Goal: Task Accomplishment & Management: Use online tool/utility

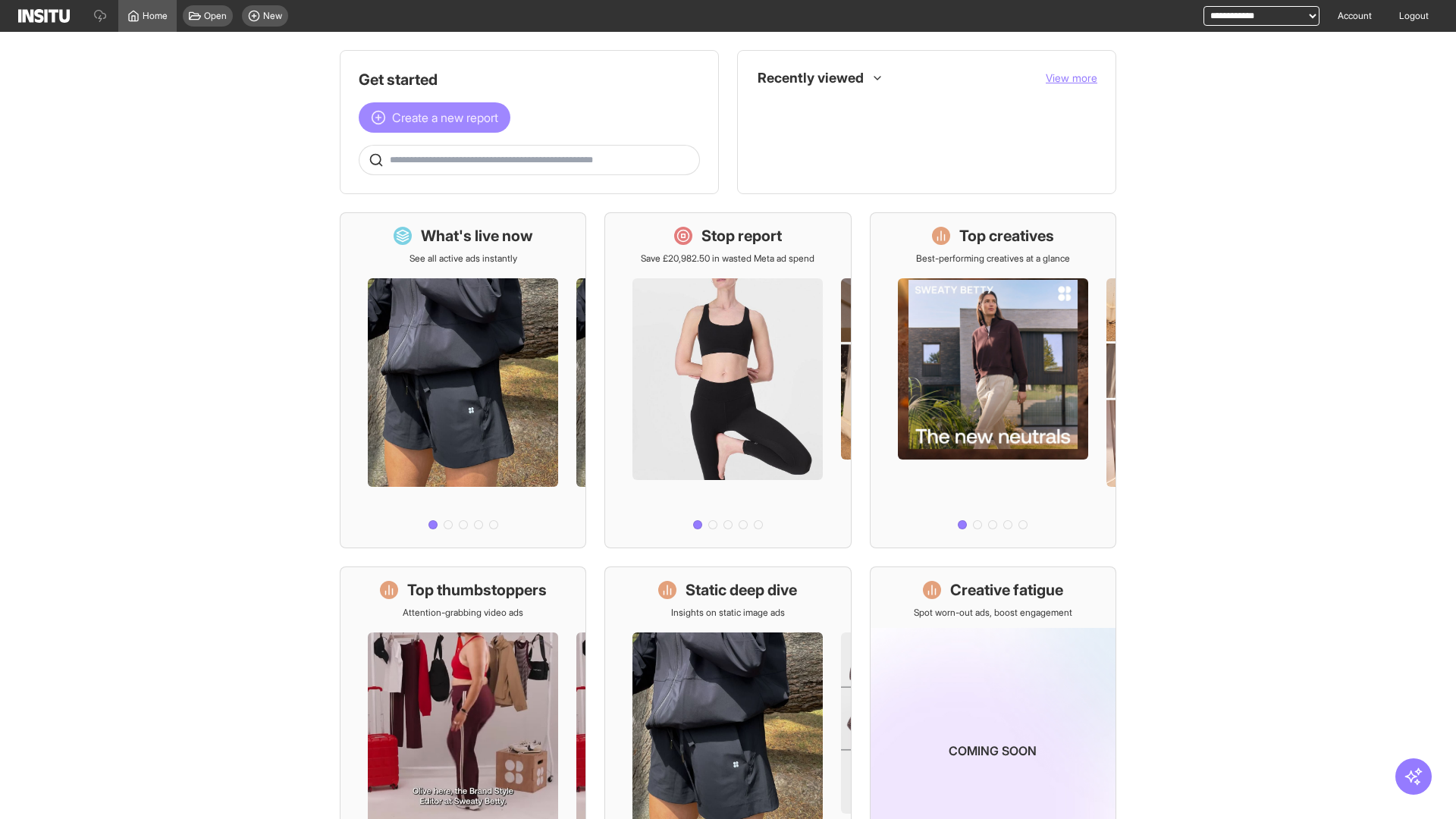
click at [438, 118] on span "Create a new report" at bounding box center [445, 118] width 106 height 18
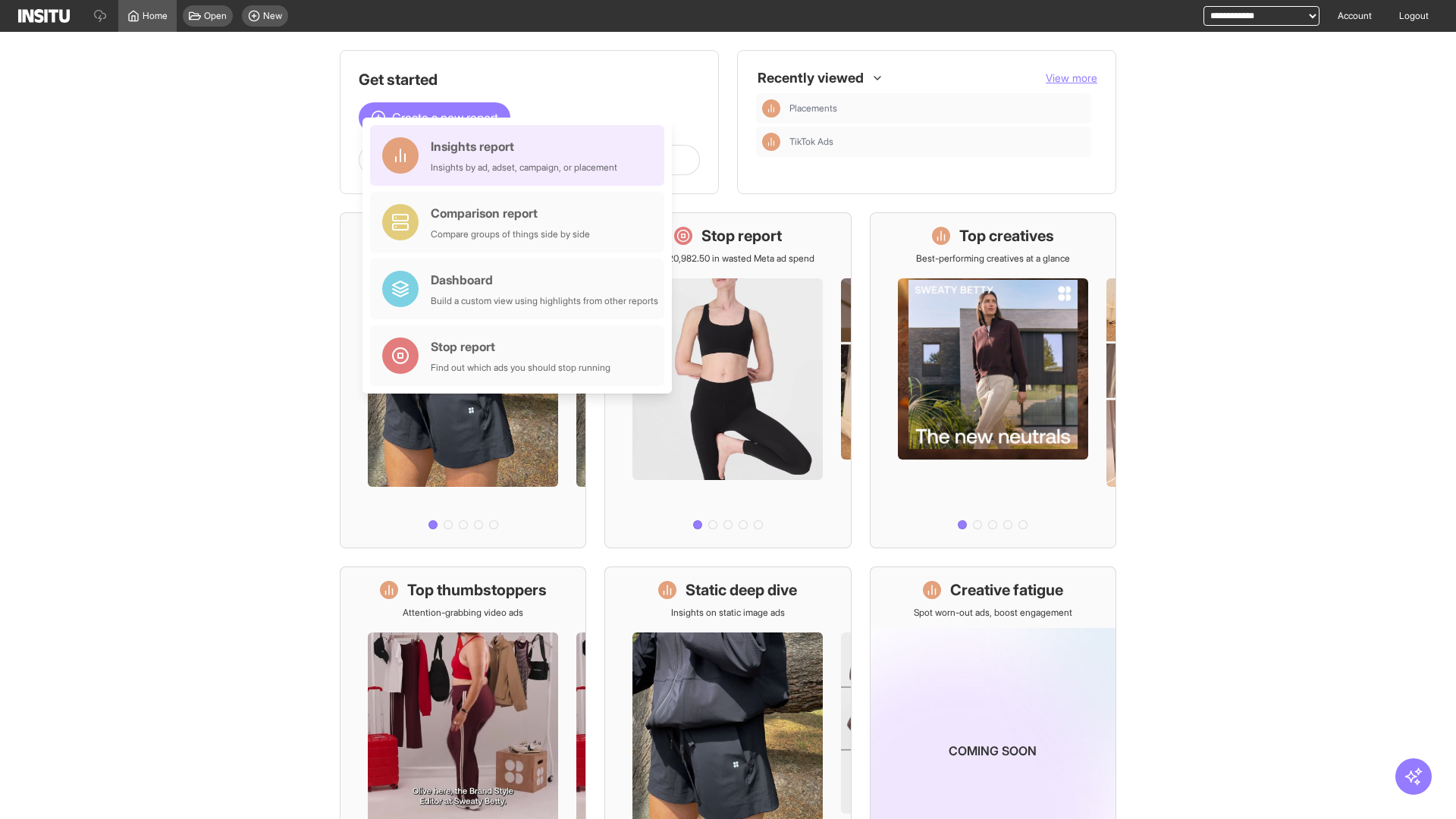
click at [521, 155] on div "Insights report Insights by ad, adset, campaign, or placement" at bounding box center [524, 156] width 186 height 37
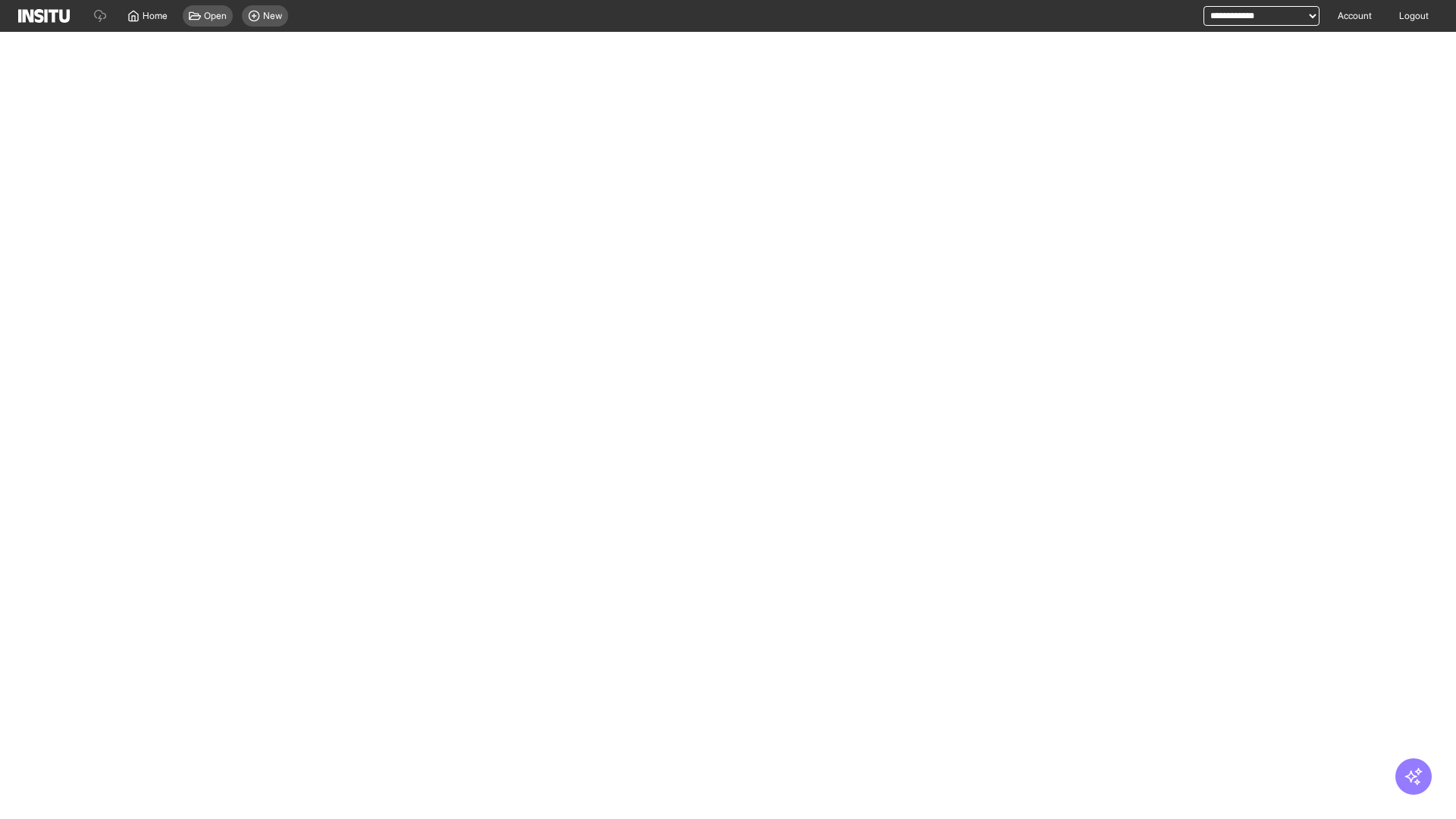
select select "**"
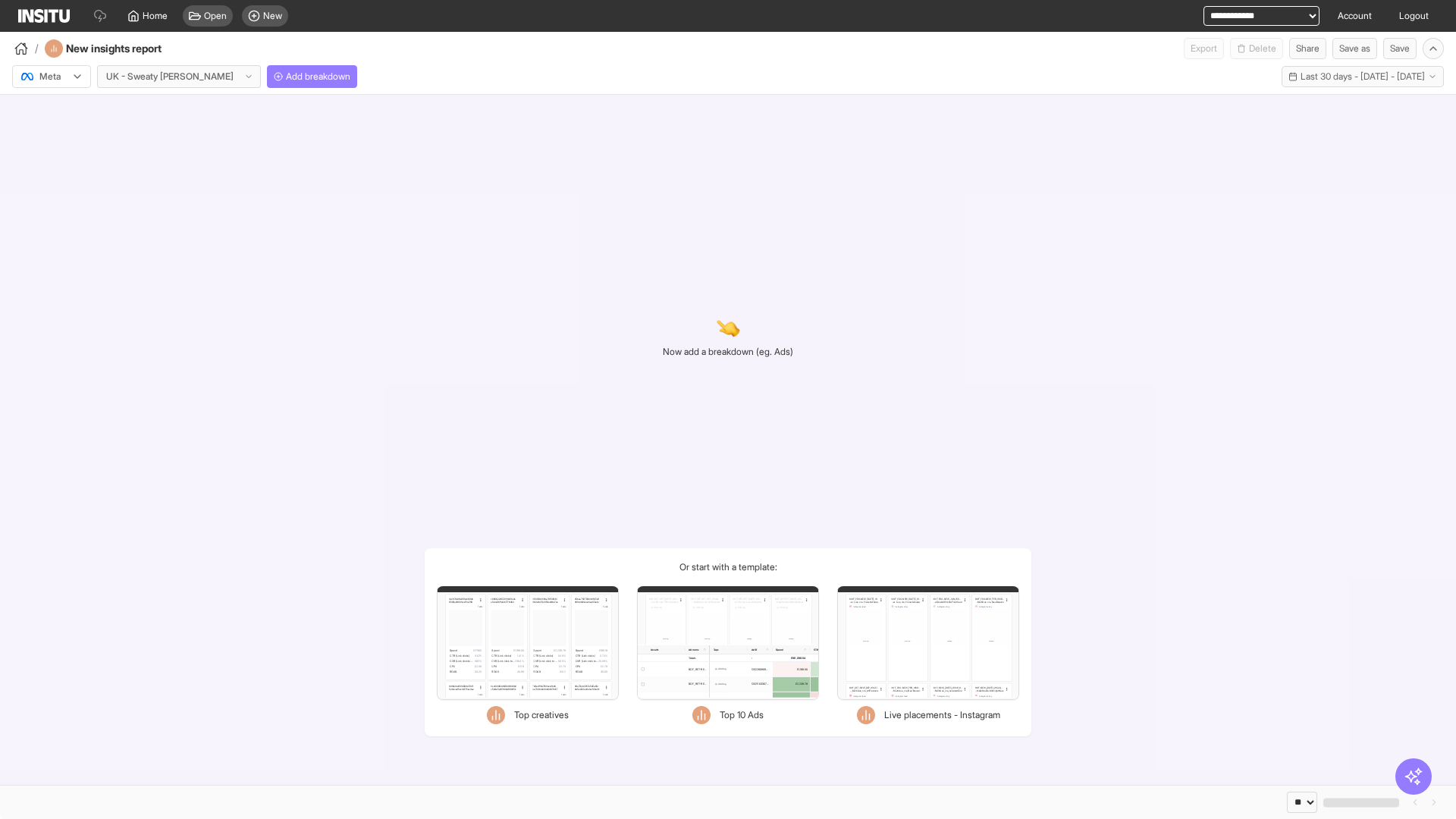
click at [51, 77] on div at bounding box center [41, 76] width 42 height 15
click at [54, 135] on span "TikTok" at bounding box center [53, 134] width 26 height 14
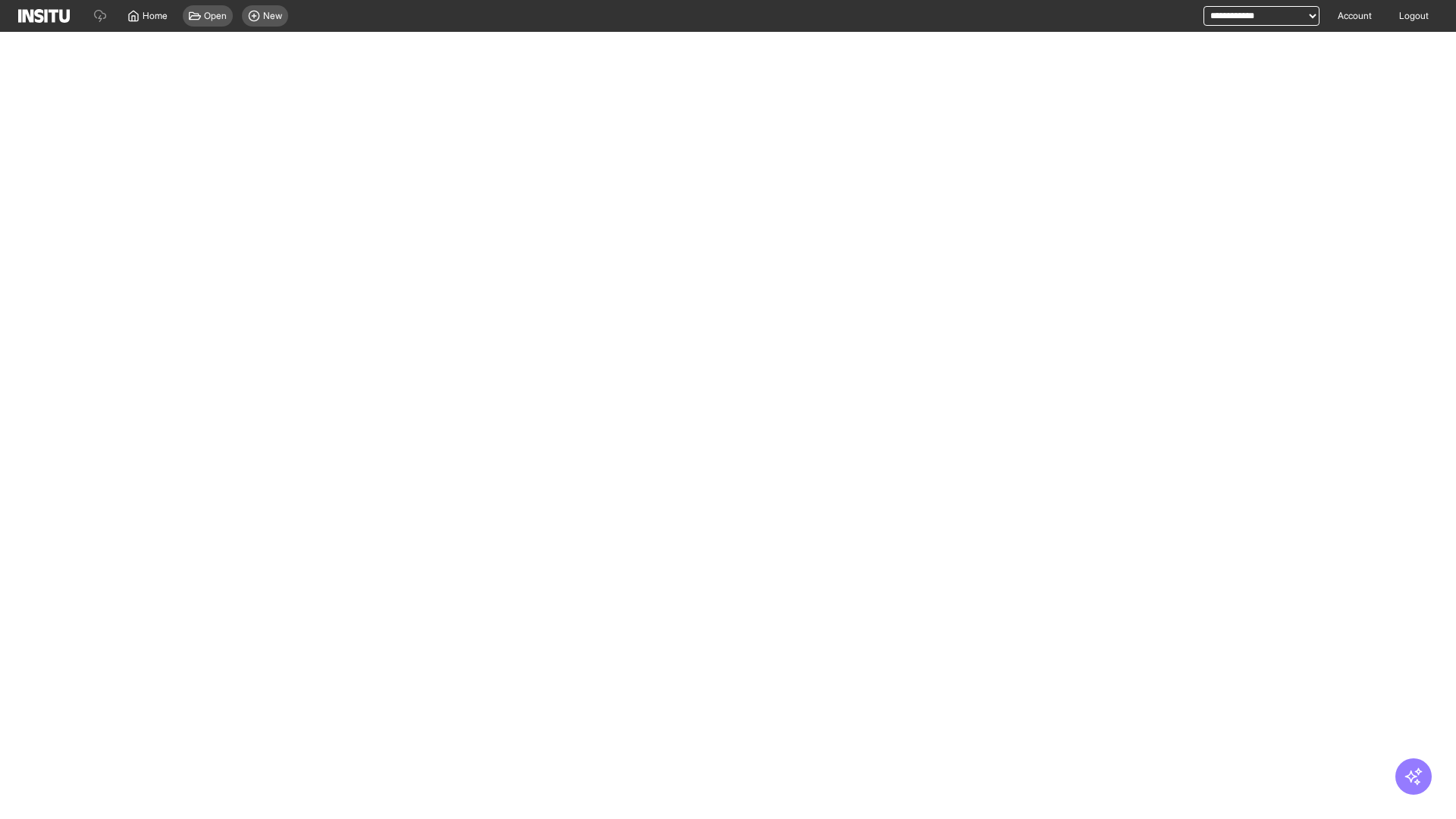
select select "**"
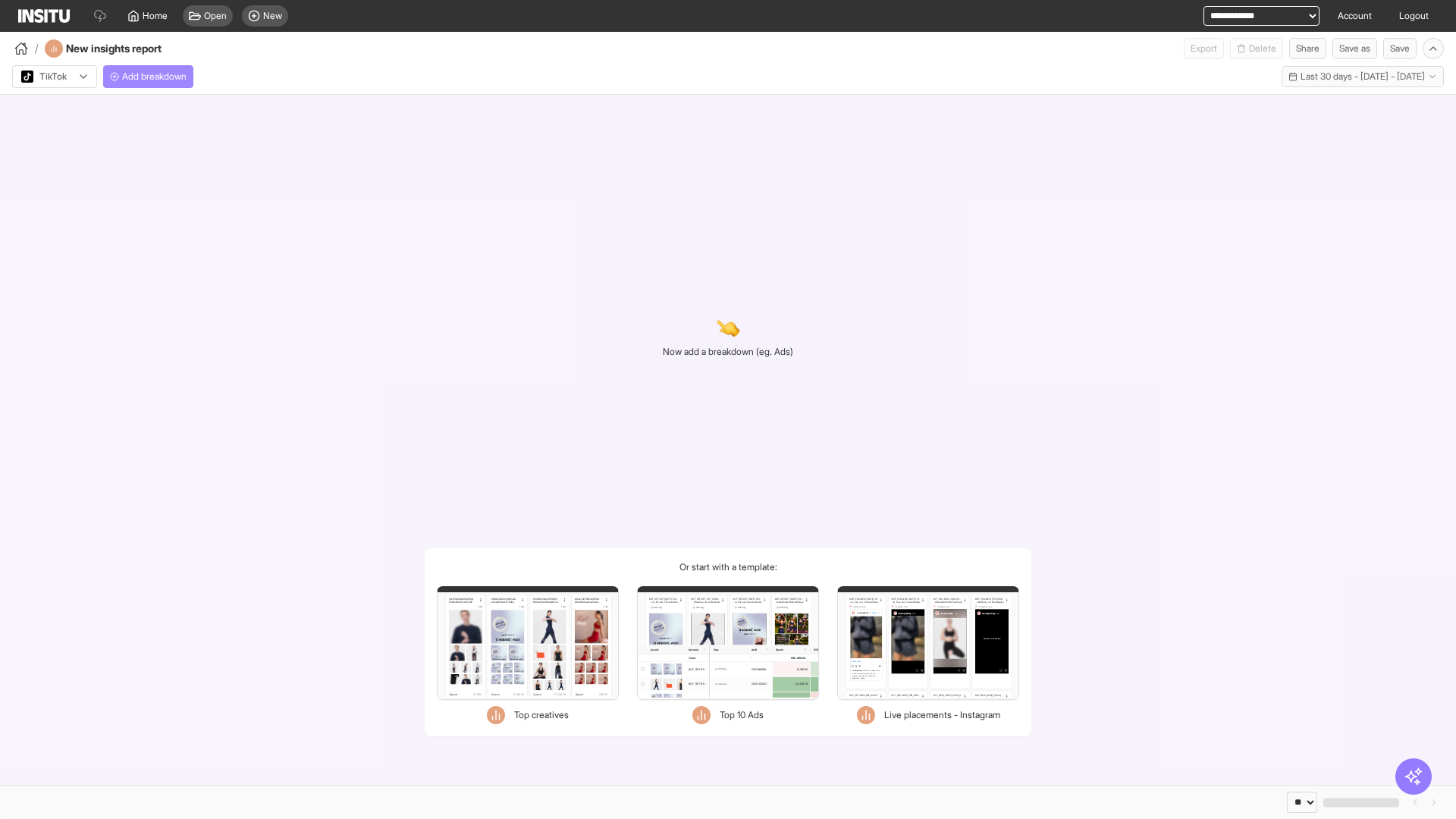
click at [151, 77] on span "Add breakdown" at bounding box center [154, 76] width 65 height 12
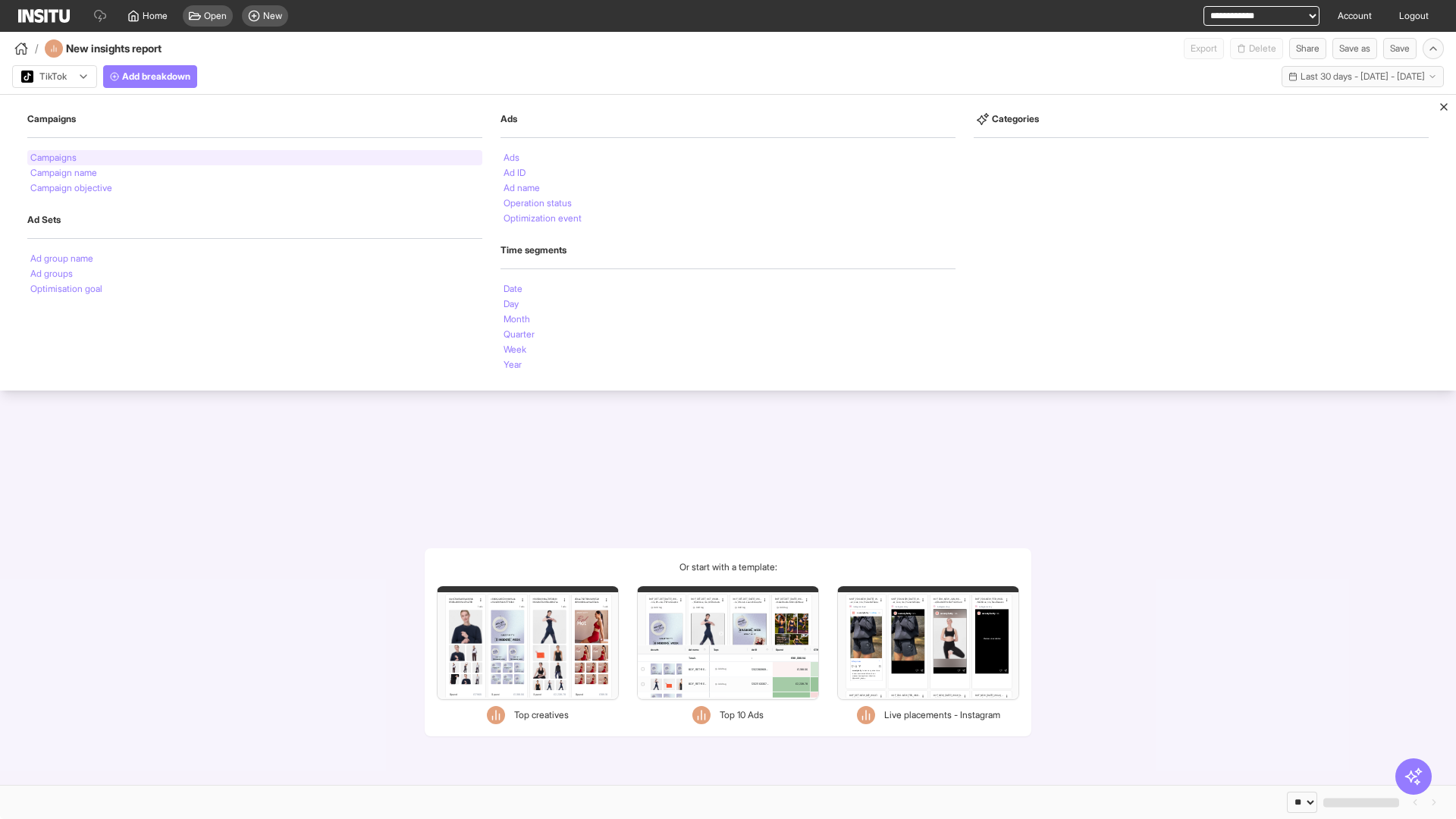
click at [54, 158] on li "Campaigns" at bounding box center [54, 158] width 46 height 9
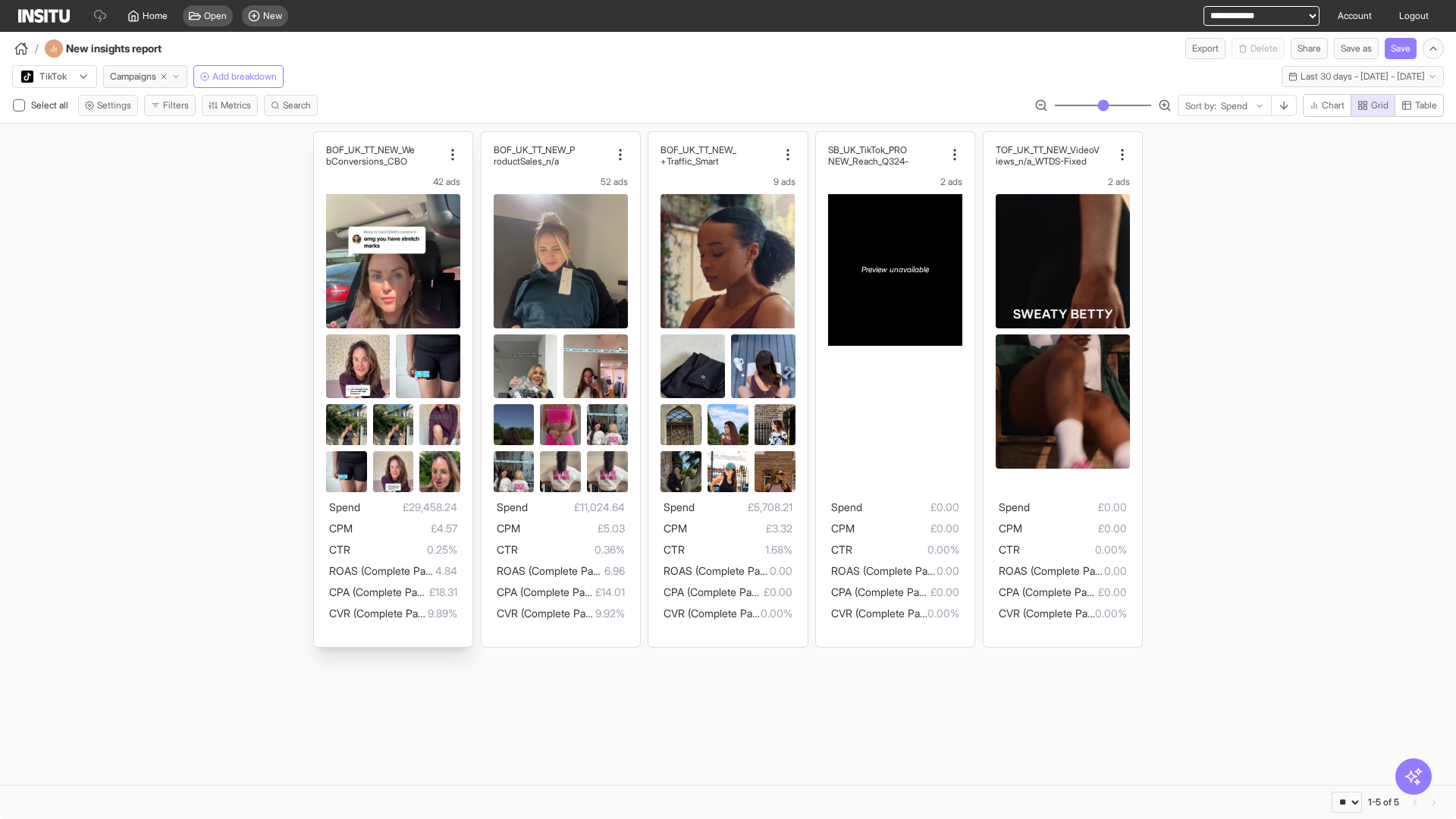
click at [321, 139] on div "BOF_UK_TT_NEW_We bConversions_CBO 42 ads Spend £29,458.24 CPM £4.57 CTR 0.25% R…" at bounding box center [393, 390] width 158 height 515
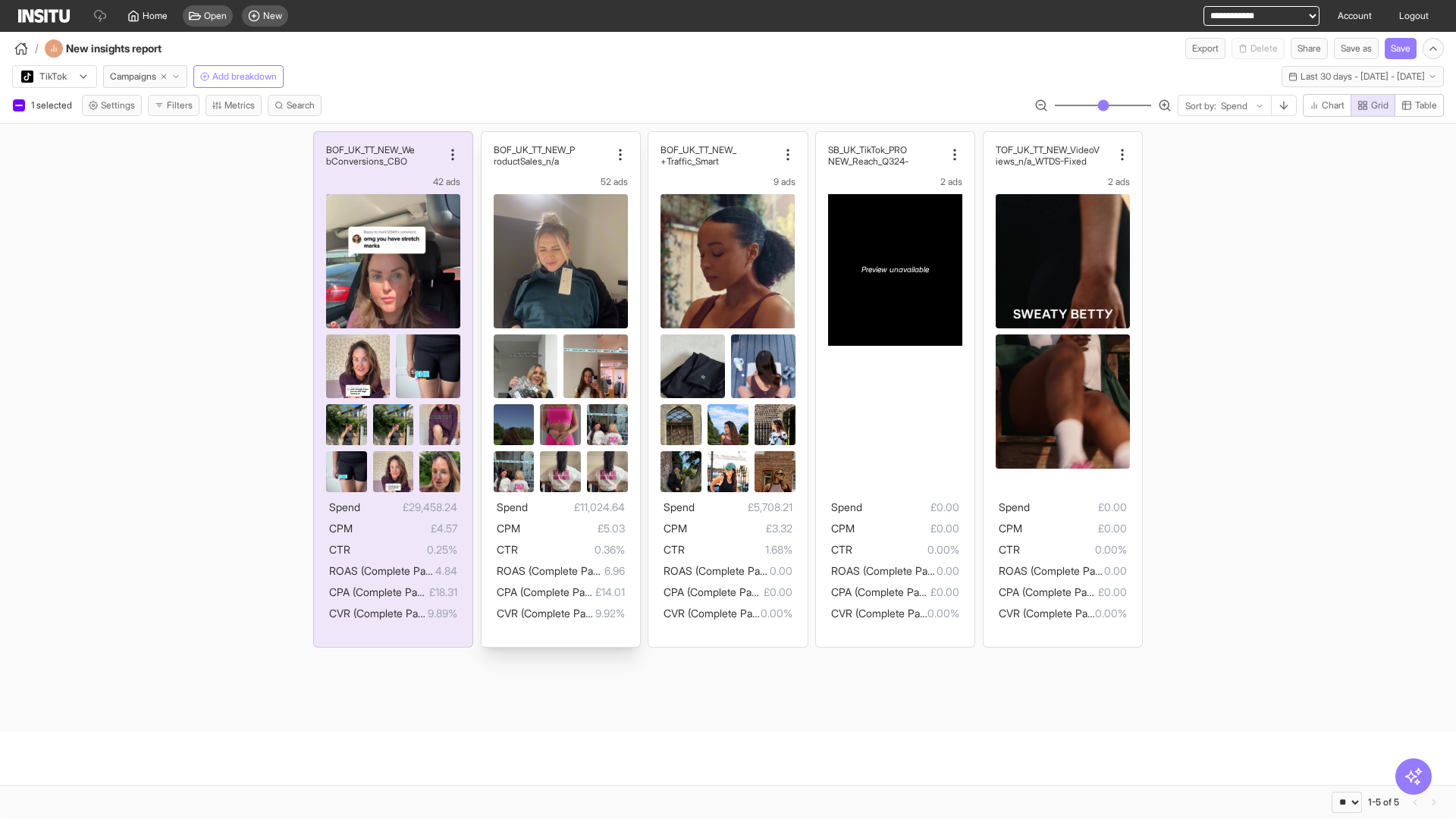
click at [489, 139] on div "BOF_UK_TT_NEW_P roductSales_n/a 52 ads Spend £11,024.64 CPM £5.03 CTR 0.36% ROA…" at bounding box center [560, 390] width 158 height 515
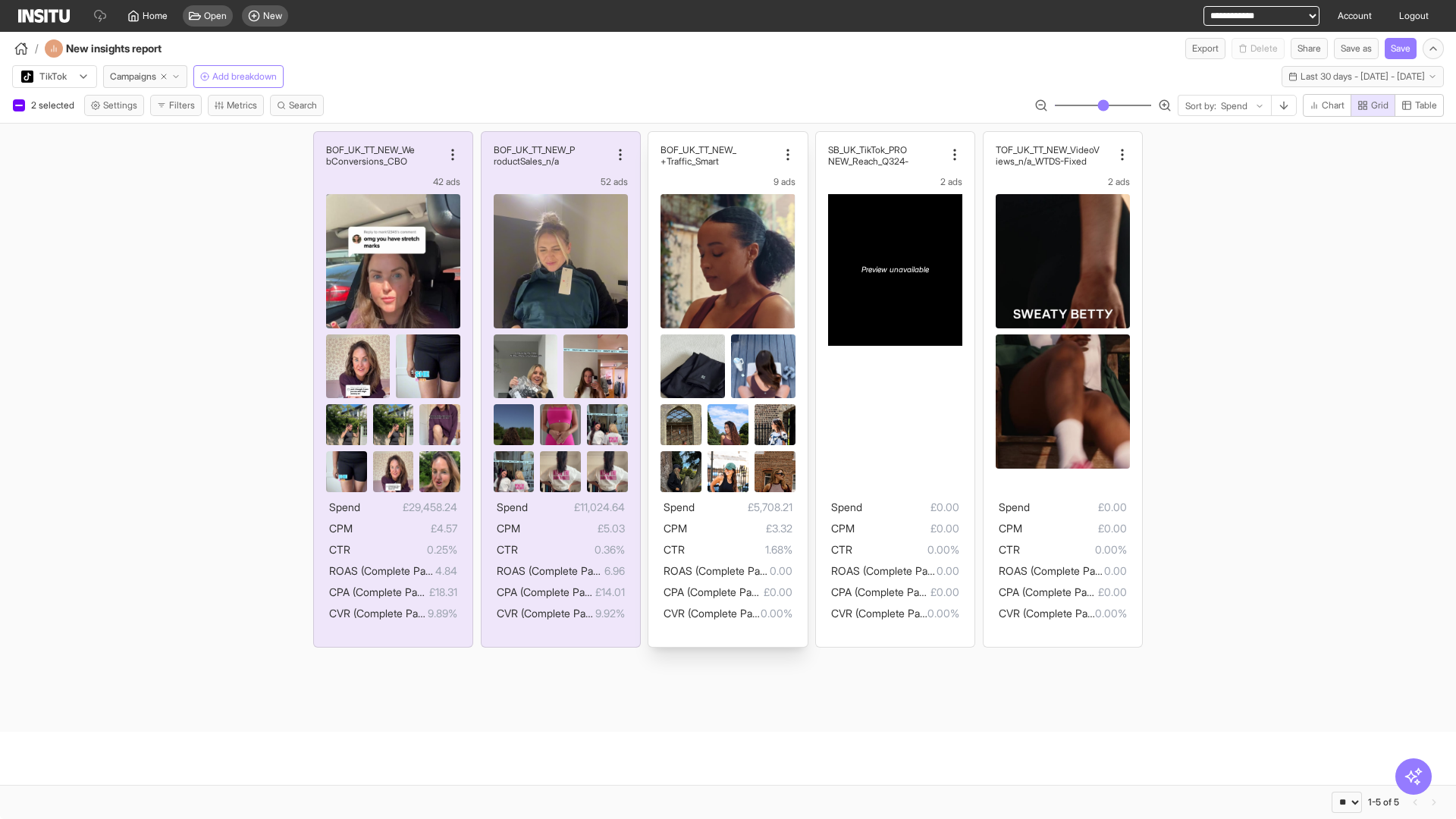
click at [656, 139] on div "BOF_UK_TT_NEW_ Traffic_Smart+ 9 ads Spend £5,708.21 CPM £3.32 CTR 1.68% ROAS (C…" at bounding box center [728, 390] width 158 height 515
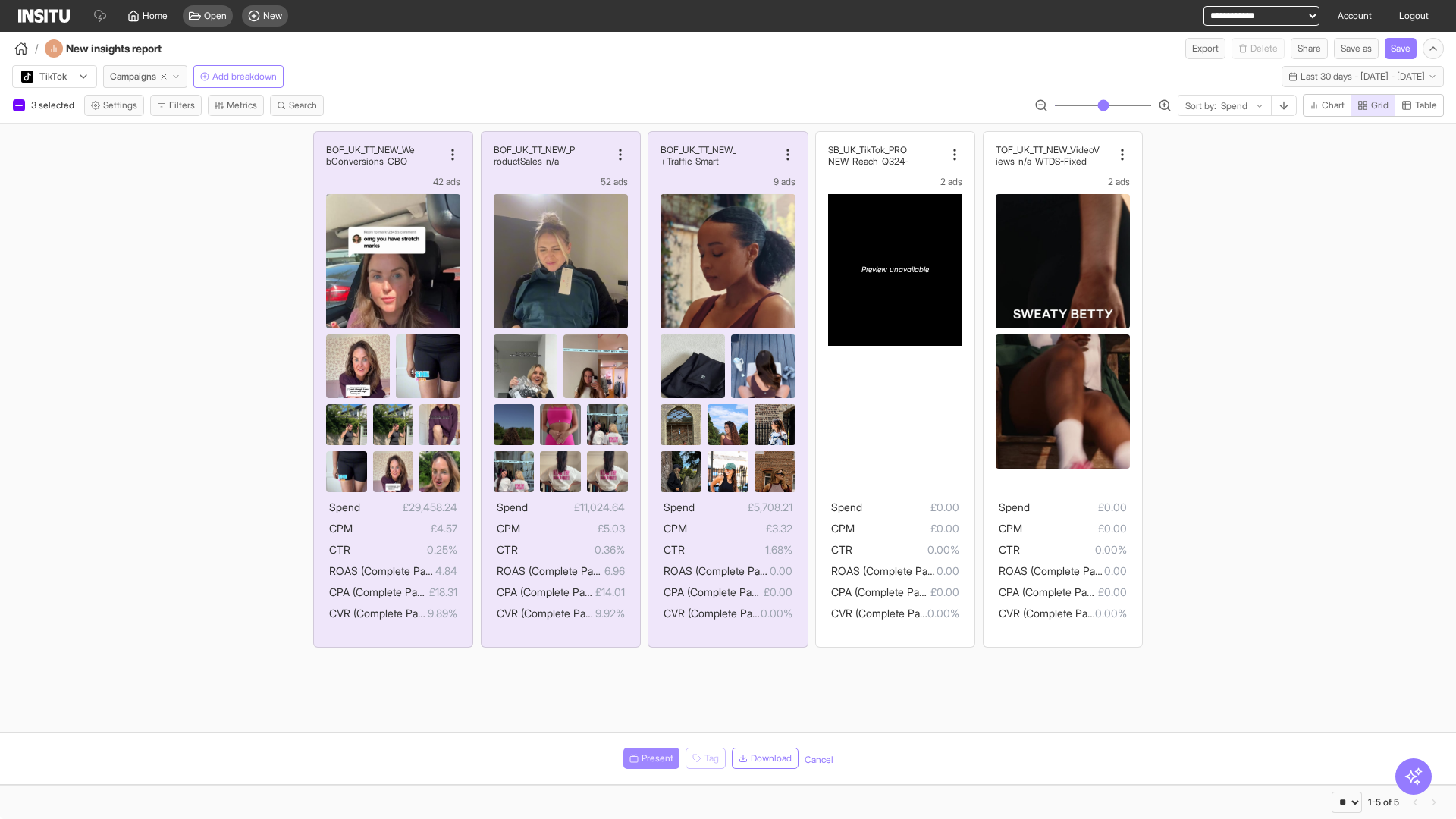
click at [648, 758] on span "Present" at bounding box center [657, 758] width 32 height 12
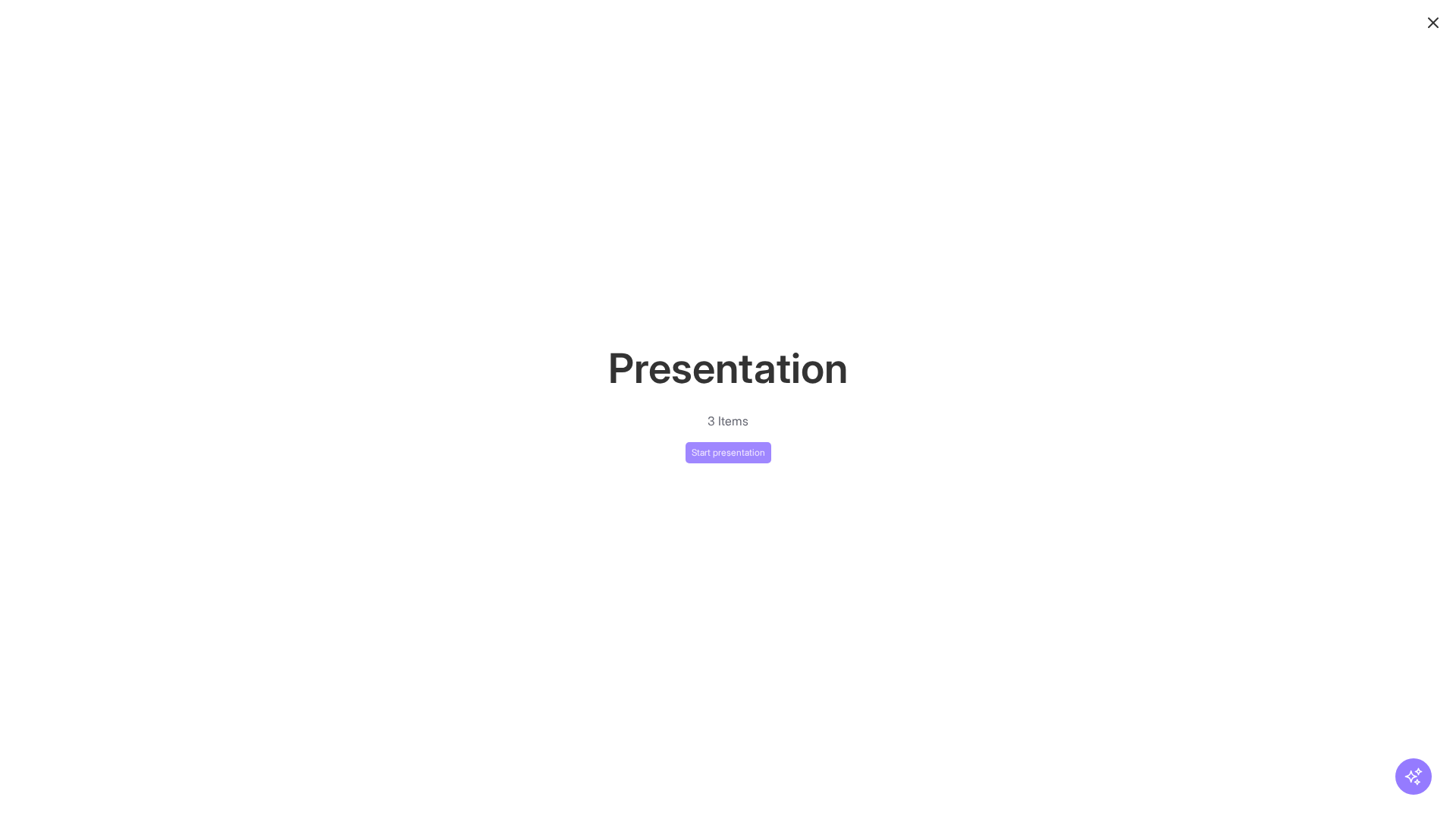
click at [728, 452] on button "Start presentation" at bounding box center [728, 453] width 86 height 22
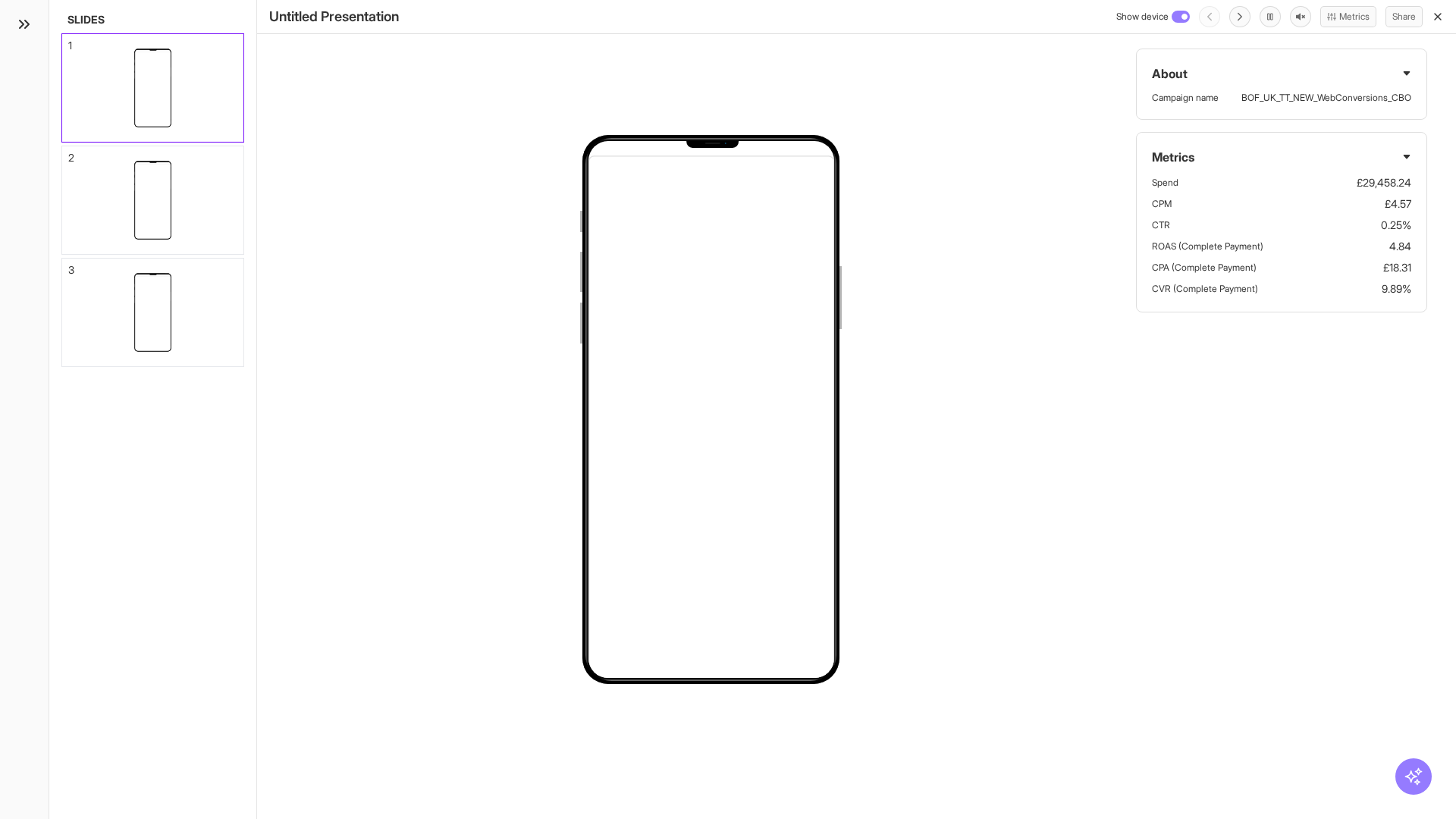
click at [69, 41] on div "1" at bounding box center [70, 45] width 4 height 10
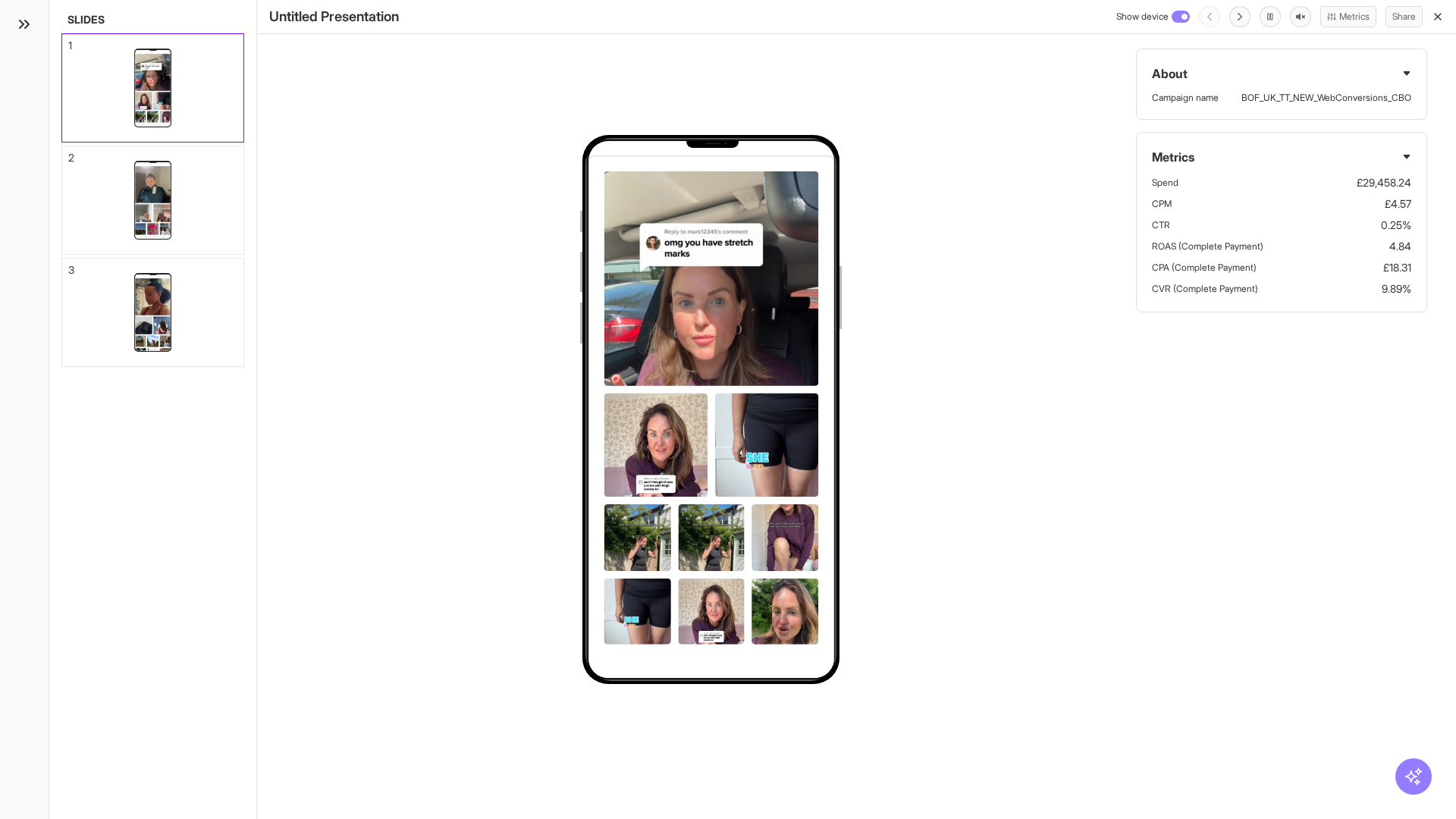
click at [69, 154] on div "2" at bounding box center [71, 158] width 6 height 10
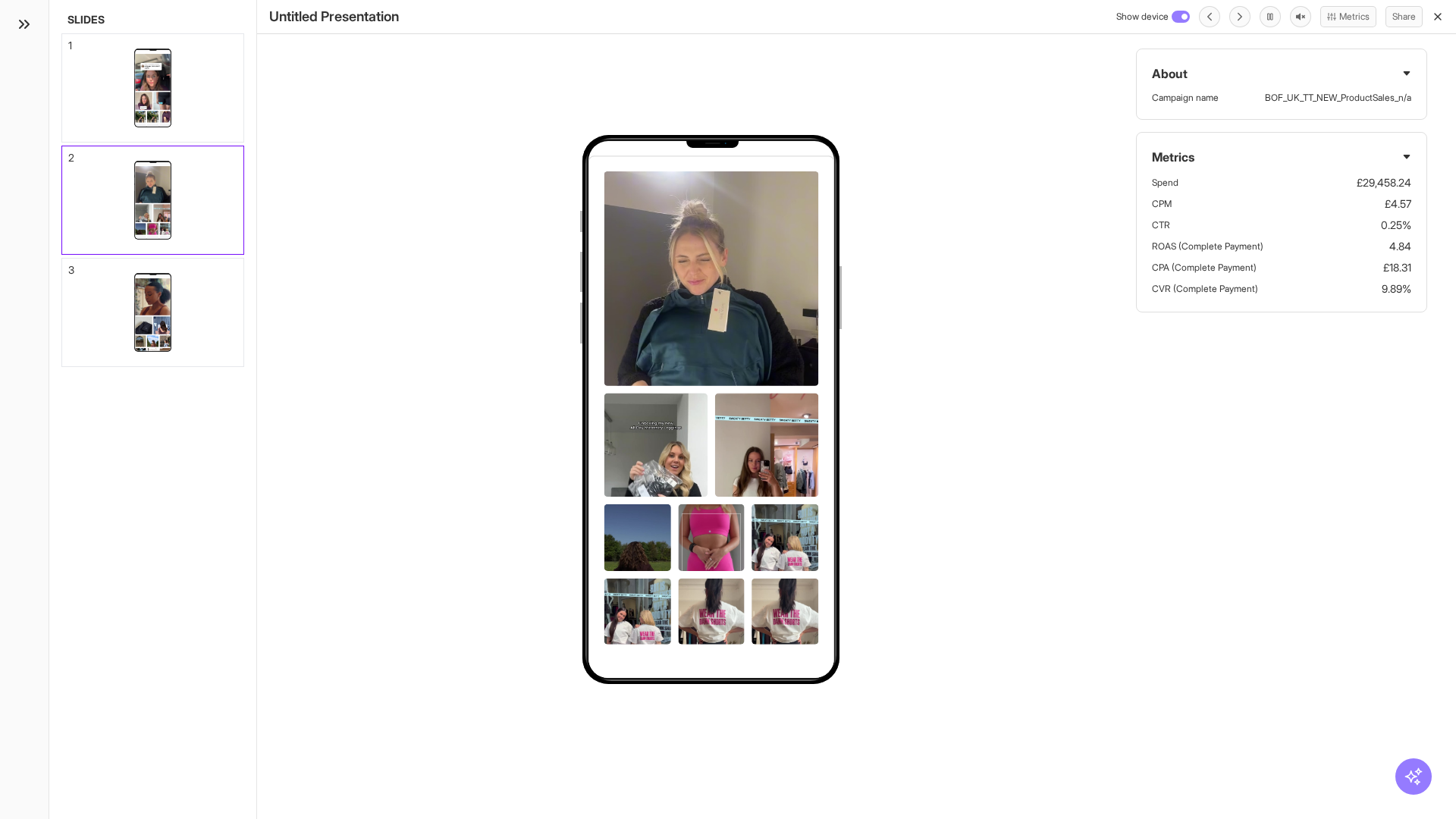
click at [69, 266] on div "3" at bounding box center [71, 270] width 6 height 10
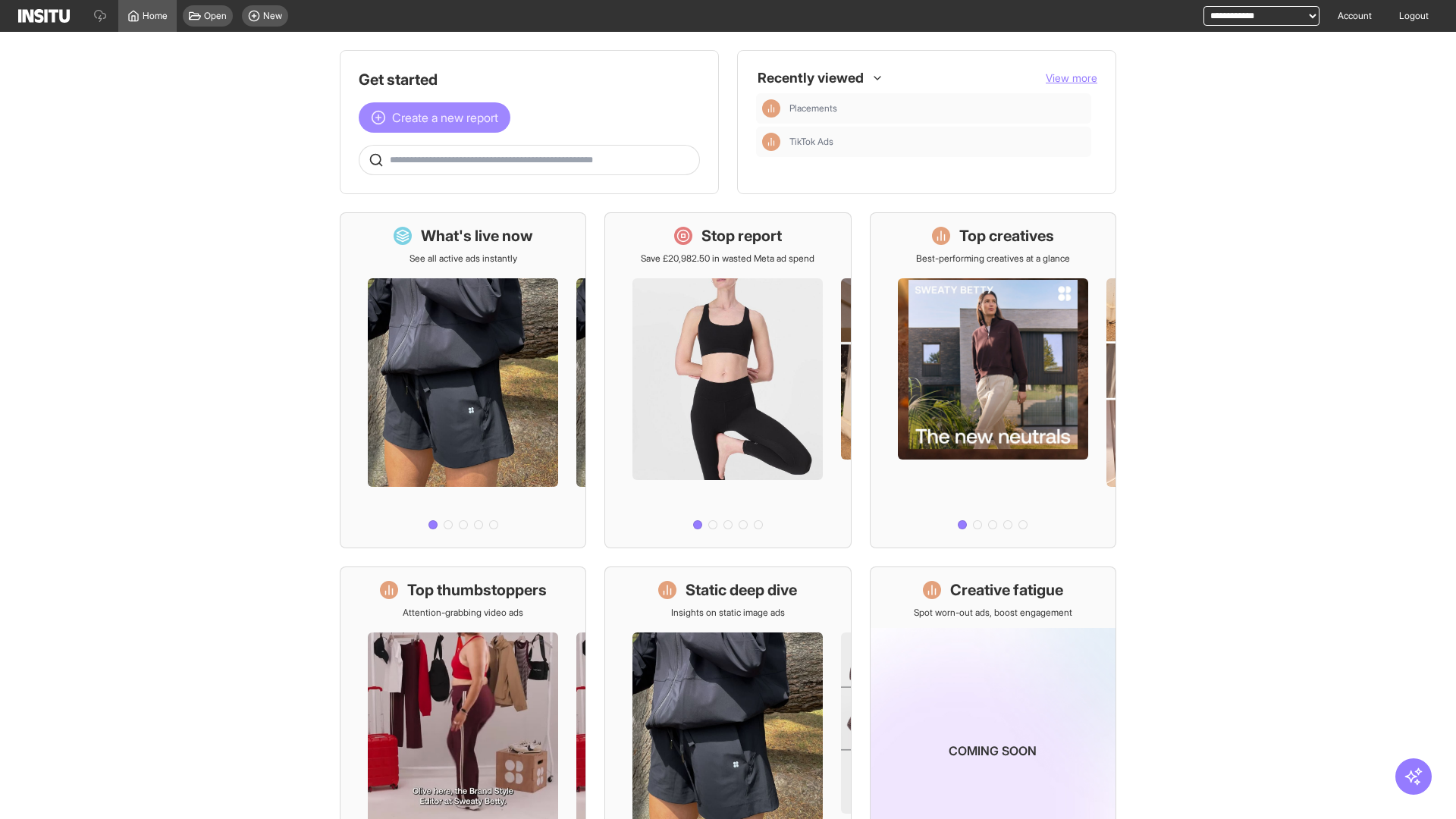
click at [438, 118] on span "Create a new report" at bounding box center [445, 118] width 106 height 18
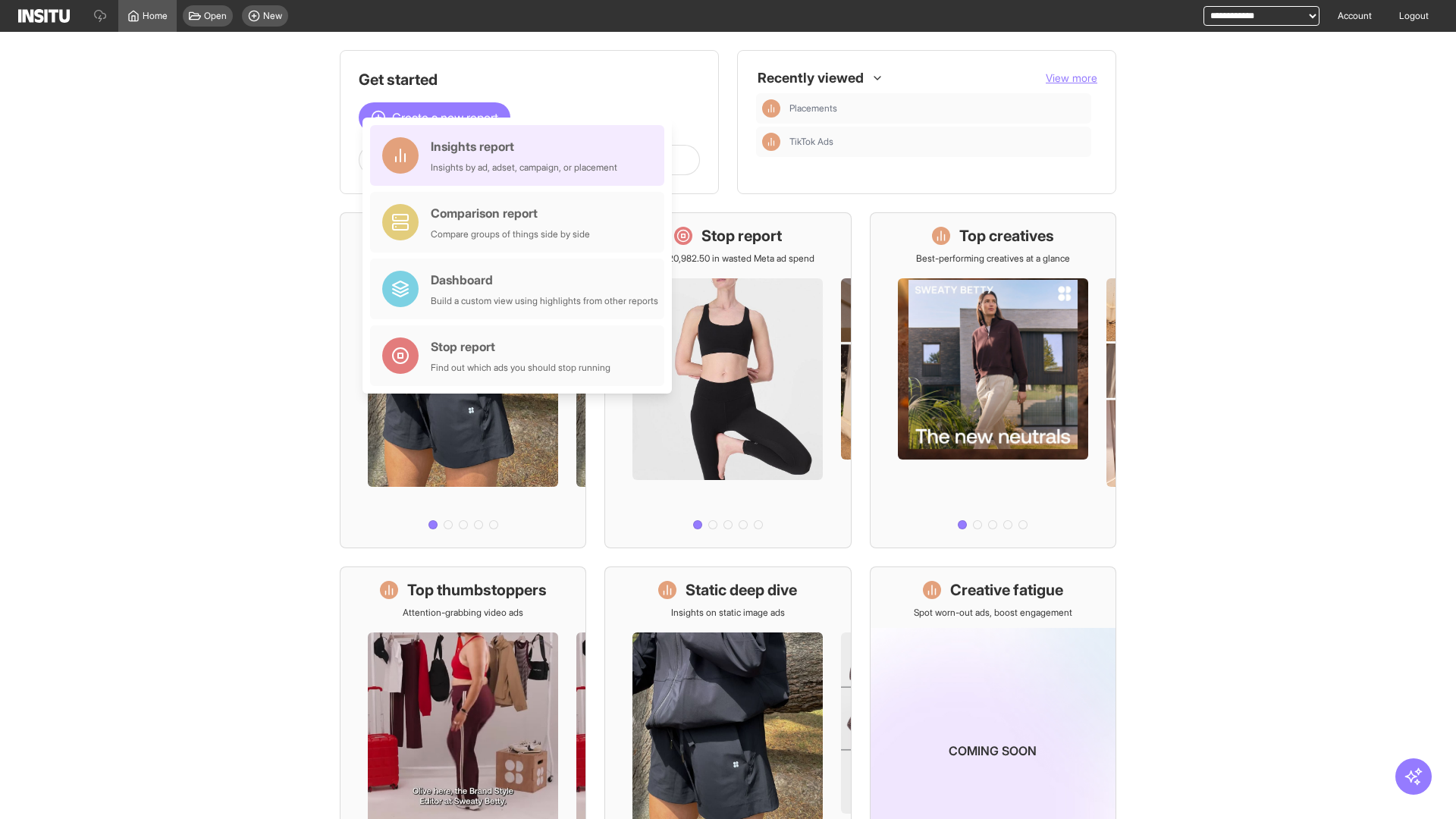
click at [521, 155] on div "Insights report Insights by ad, adset, campaign, or placement" at bounding box center [524, 156] width 186 height 37
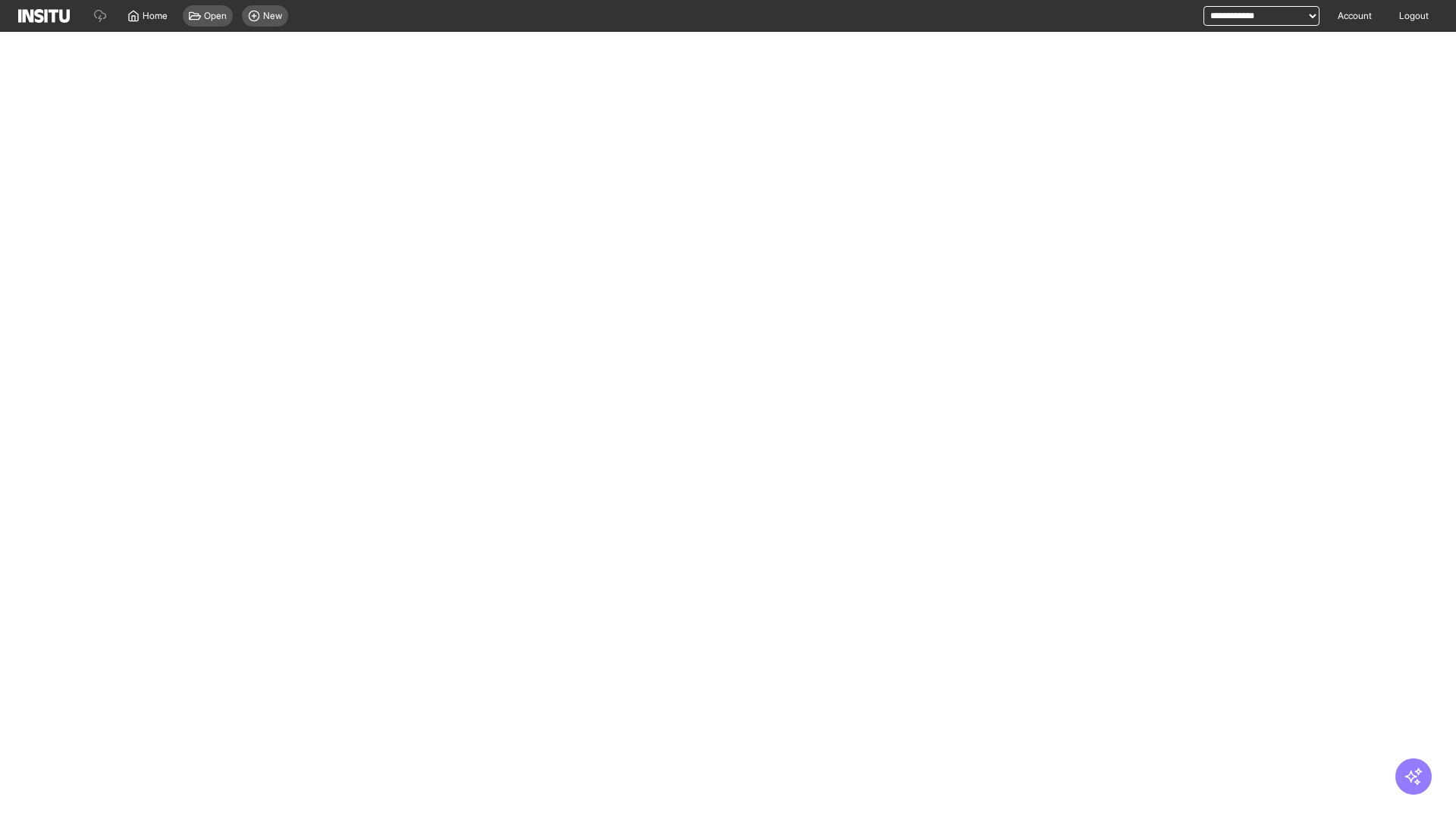
select select "**"
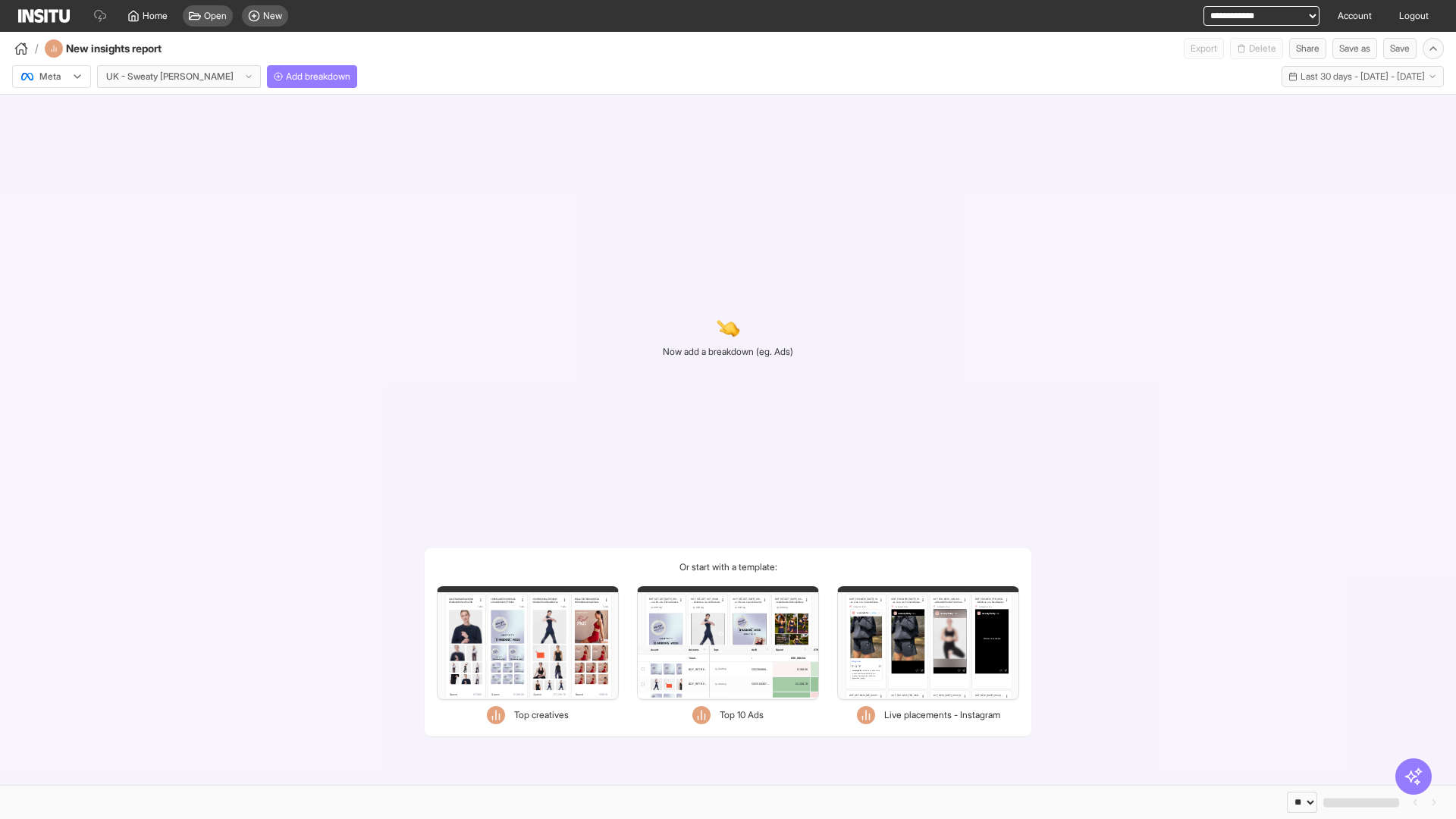
click at [51, 77] on div at bounding box center [41, 76] width 42 height 15
click at [54, 135] on span "TikTok" at bounding box center [53, 134] width 26 height 14
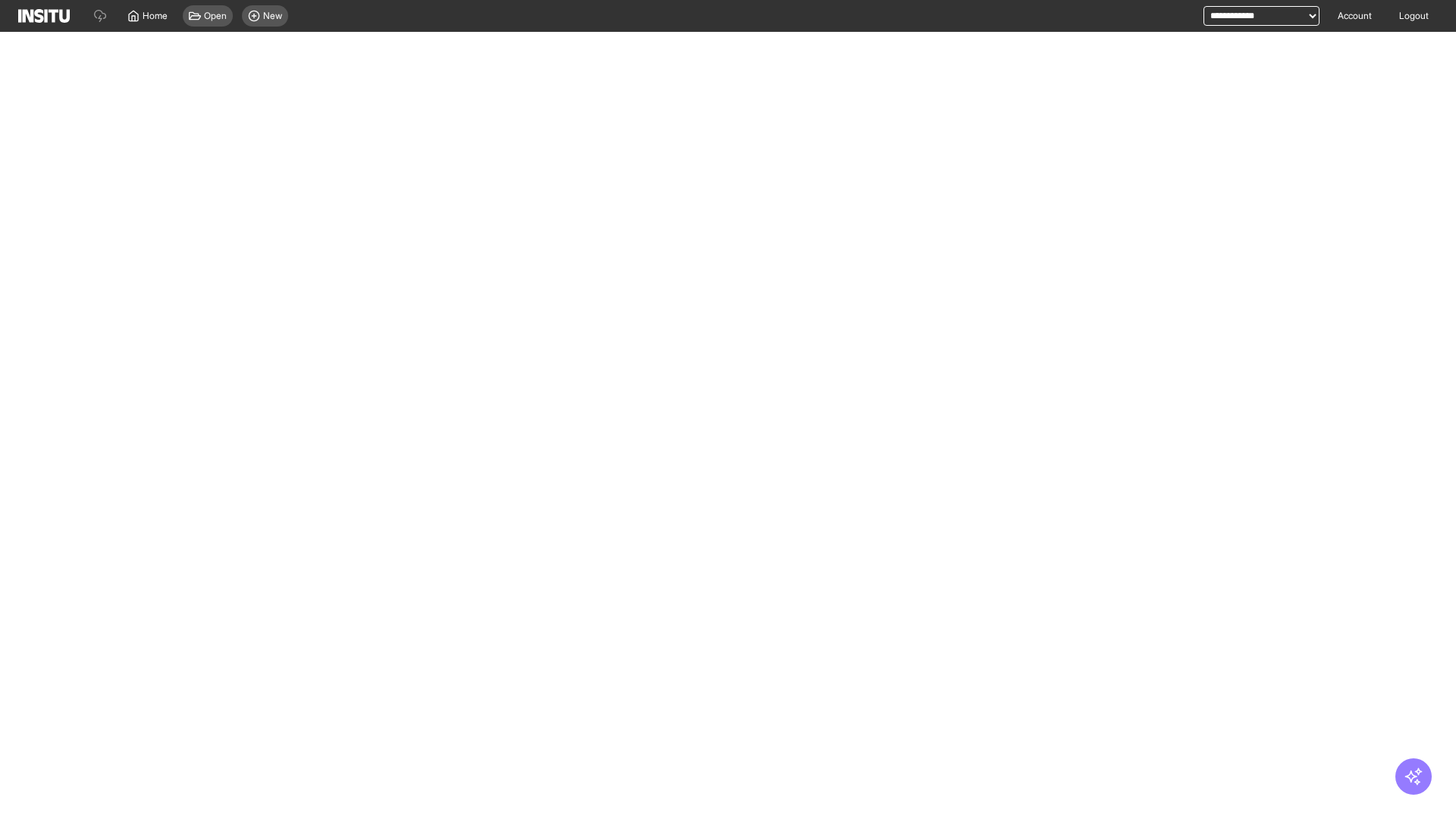
select select "**"
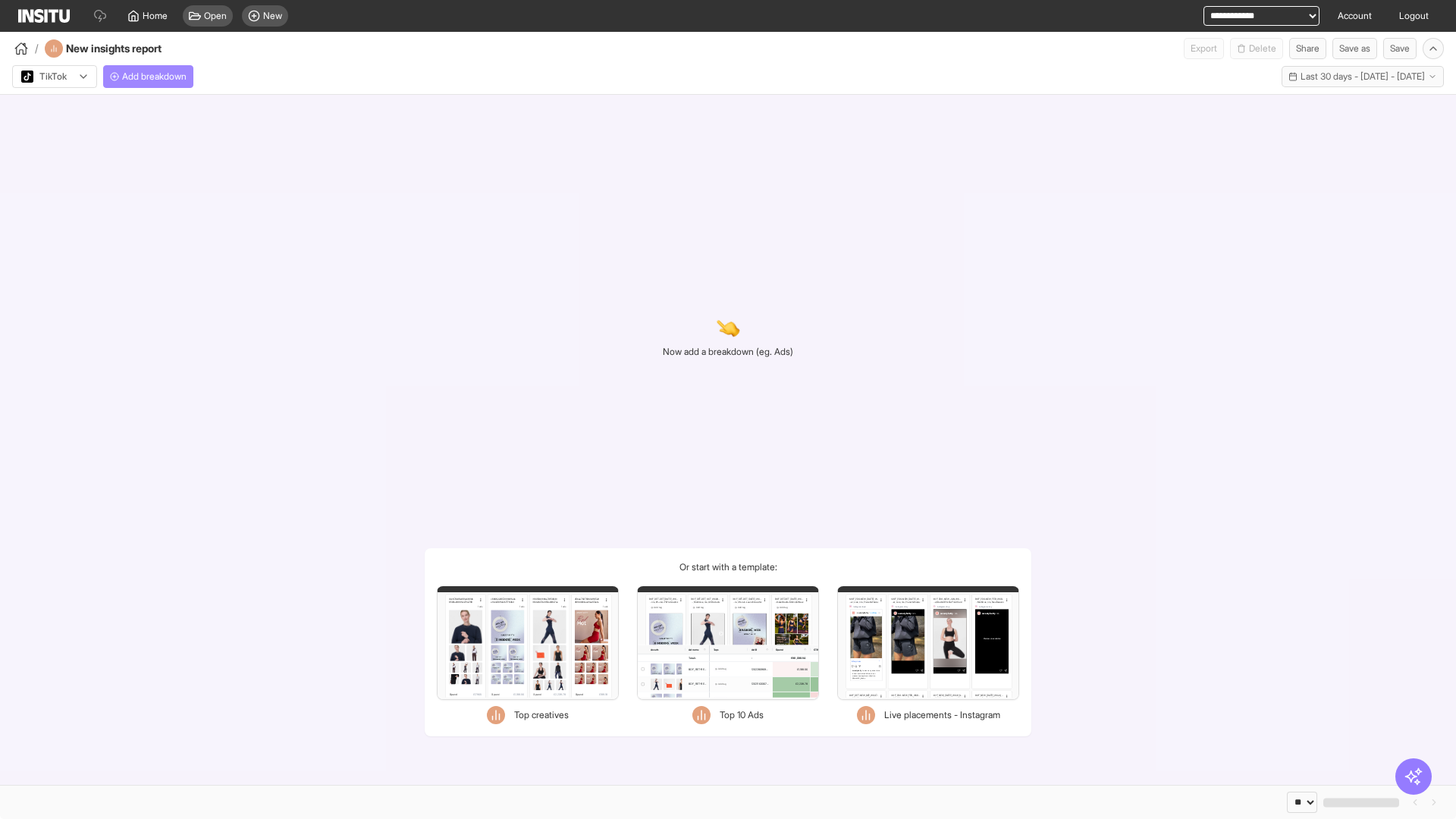
click at [151, 77] on span "Add breakdown" at bounding box center [154, 76] width 65 height 12
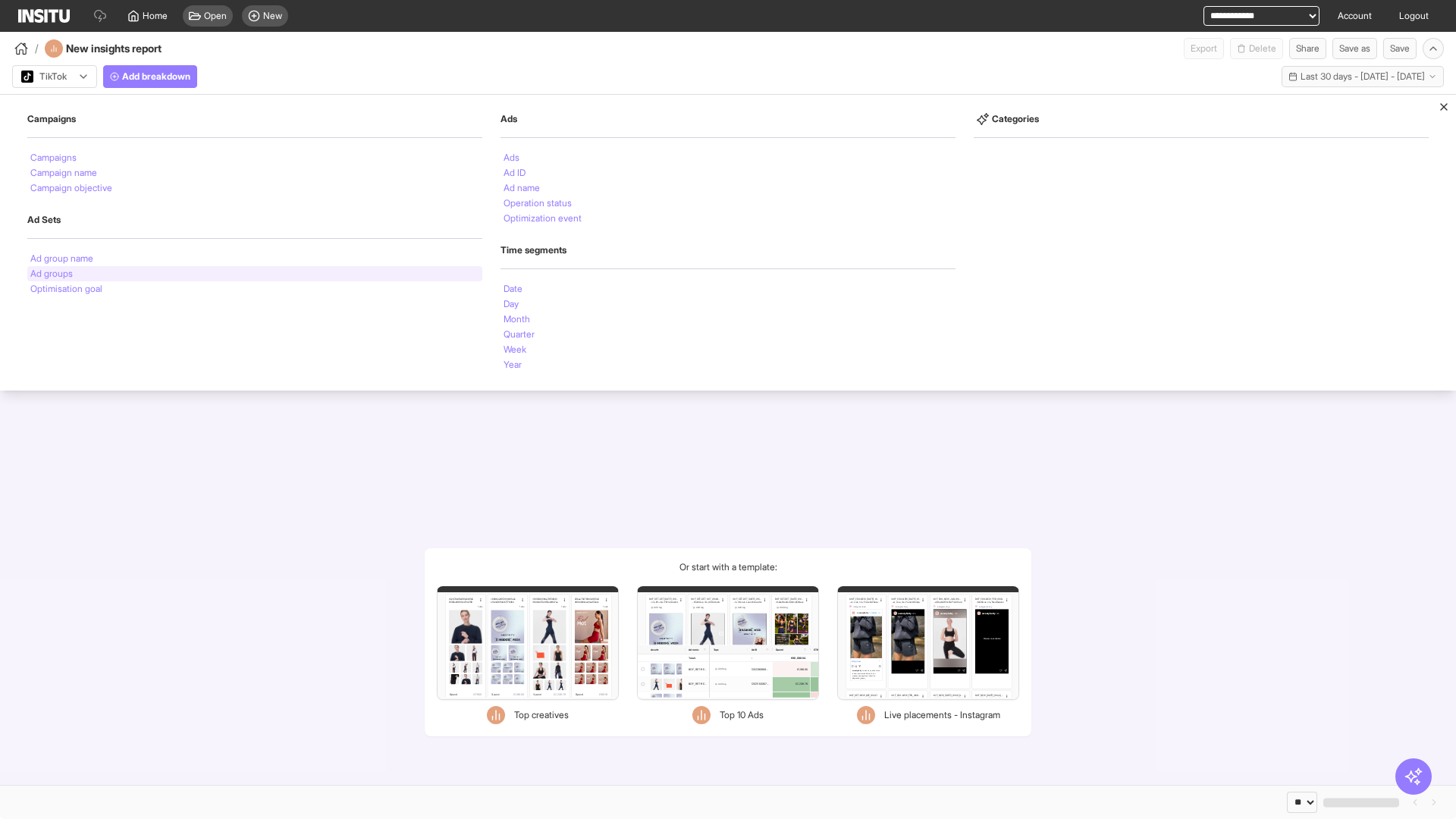
click at [51, 274] on li "Ad groups" at bounding box center [51, 274] width 42 height 9
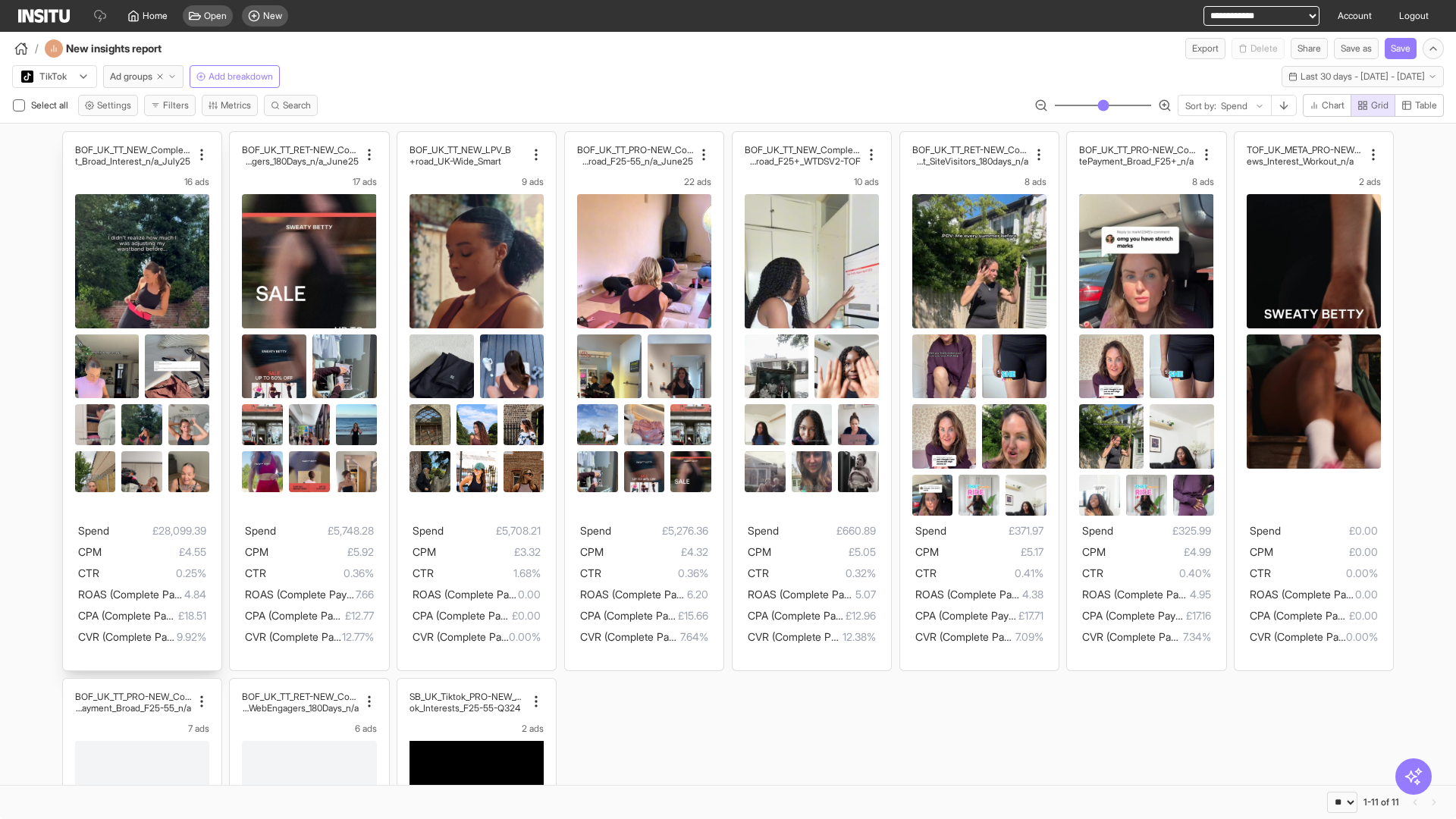
click at [70, 139] on div "BOF_UK_TT_NEW_CompletePaymen t_Broad_Interest_n/a_July25 16 ads Spend £28,099.3…" at bounding box center [142, 401] width 158 height 538
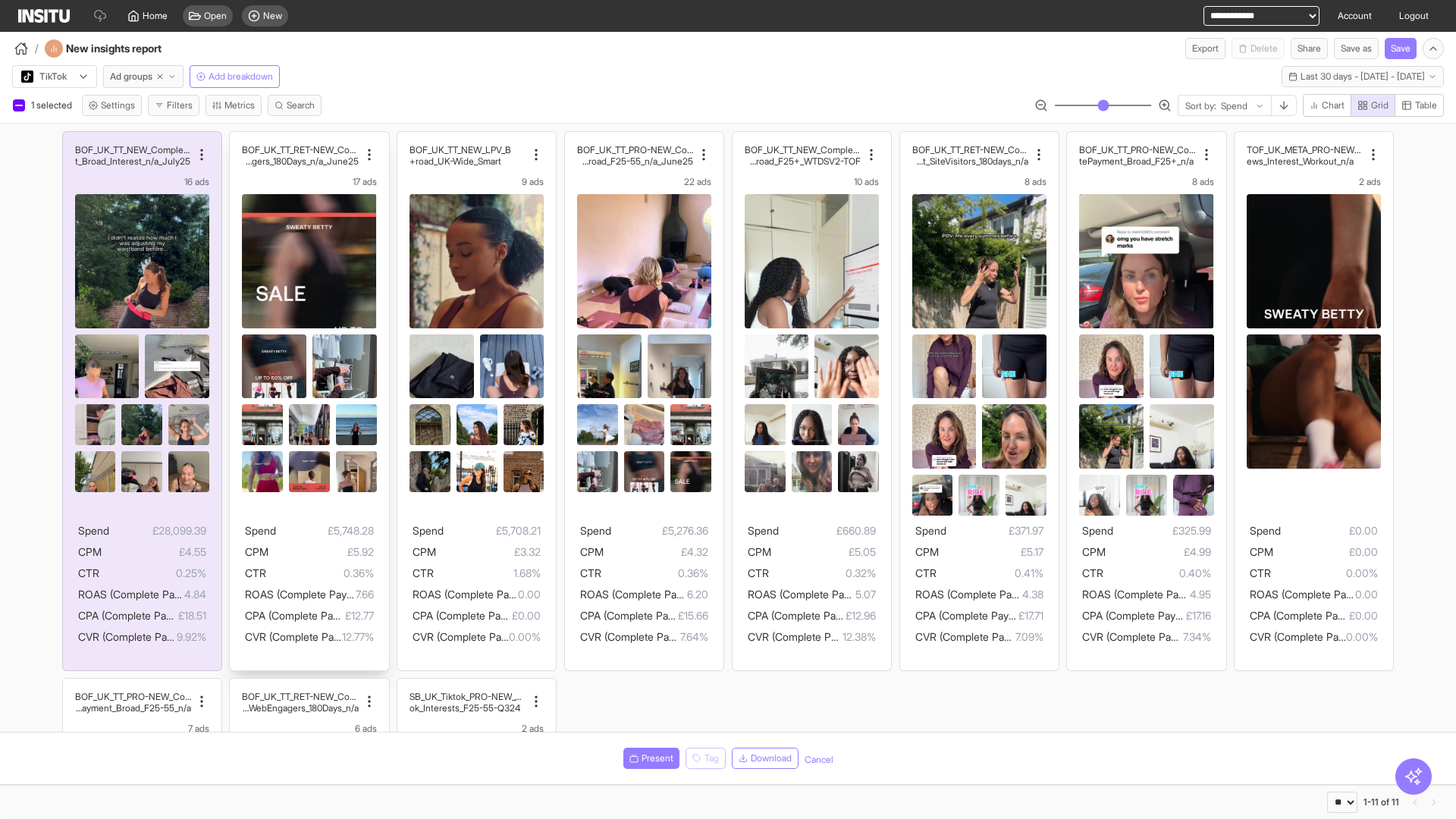
click at [237, 139] on div "BOF_UK_TT_RET-NEW_CompletePaymen t_WebEngagers_180Days_n/a_June25 17 ads Spend …" at bounding box center [309, 401] width 158 height 538
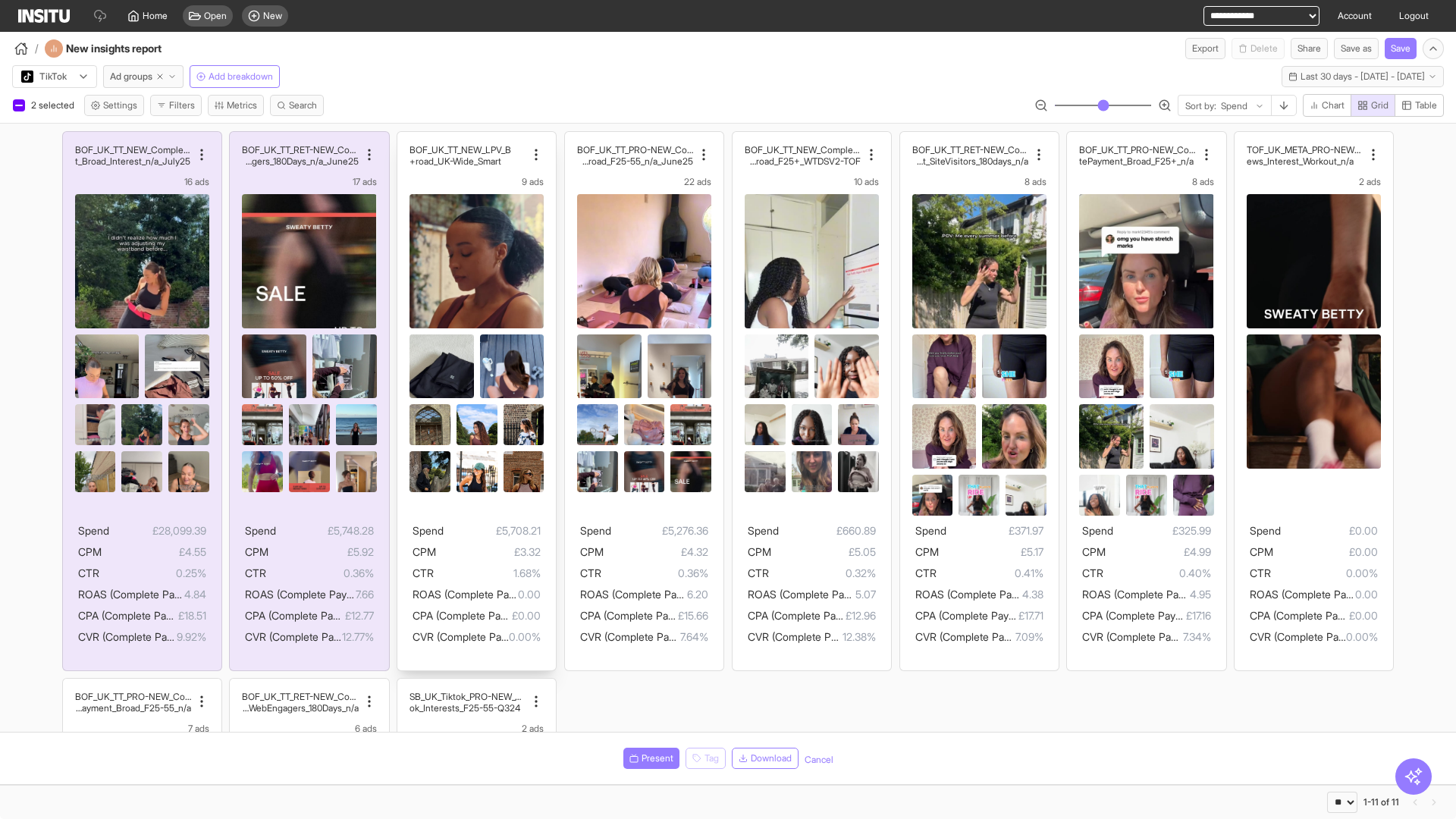
click at [405, 139] on div "BOF_UK_TT_NEW_LPV_B road_UK-Wide_Smart+ 9 ads Spend £5,708.21 CPM £3.32 CTR 1.6…" at bounding box center [477, 401] width 158 height 538
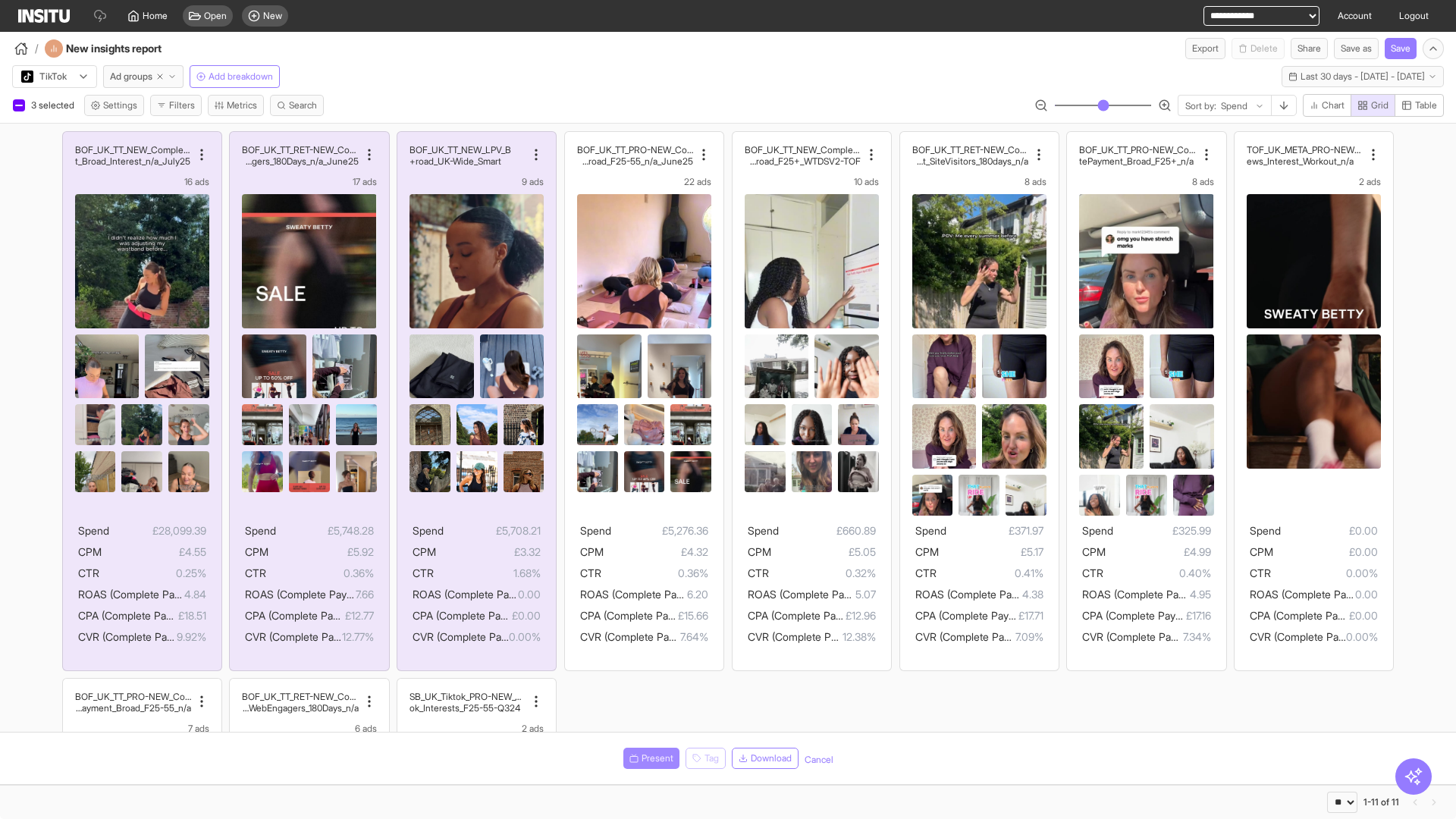
click at [648, 758] on span "Present" at bounding box center [657, 758] width 32 height 12
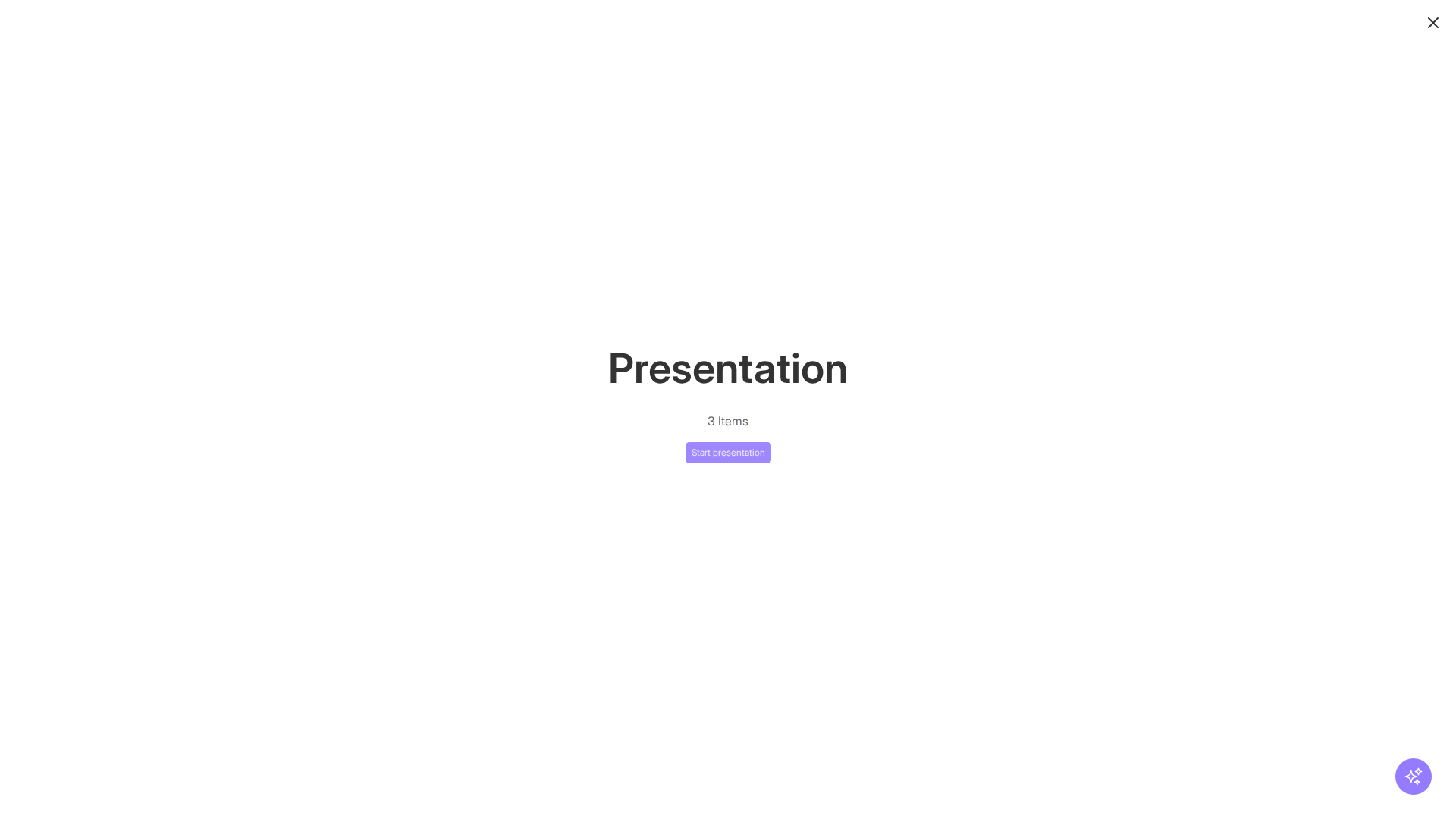
click at [728, 452] on button "Start presentation" at bounding box center [728, 453] width 86 height 22
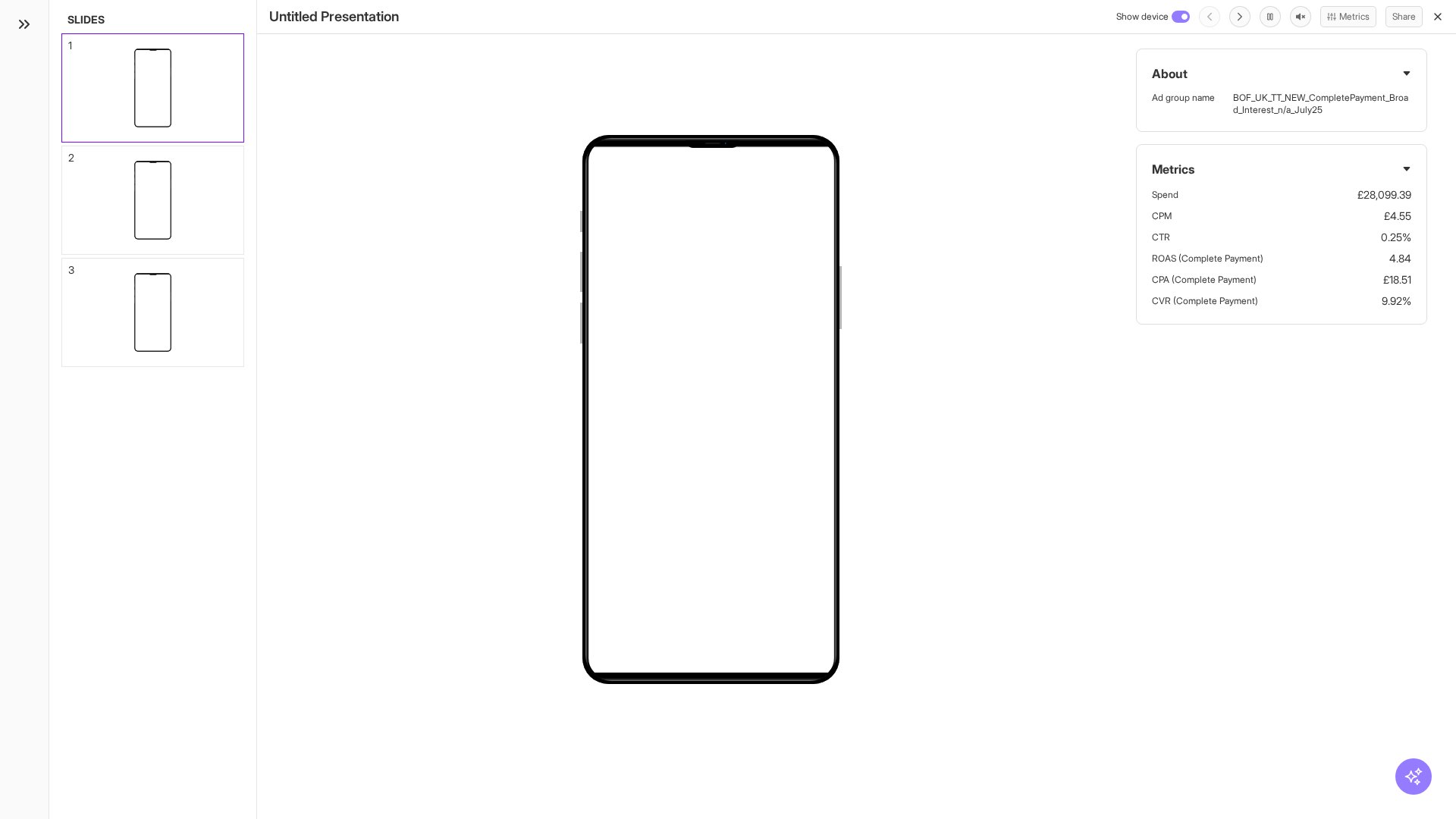
click at [69, 41] on div "1" at bounding box center [70, 45] width 4 height 10
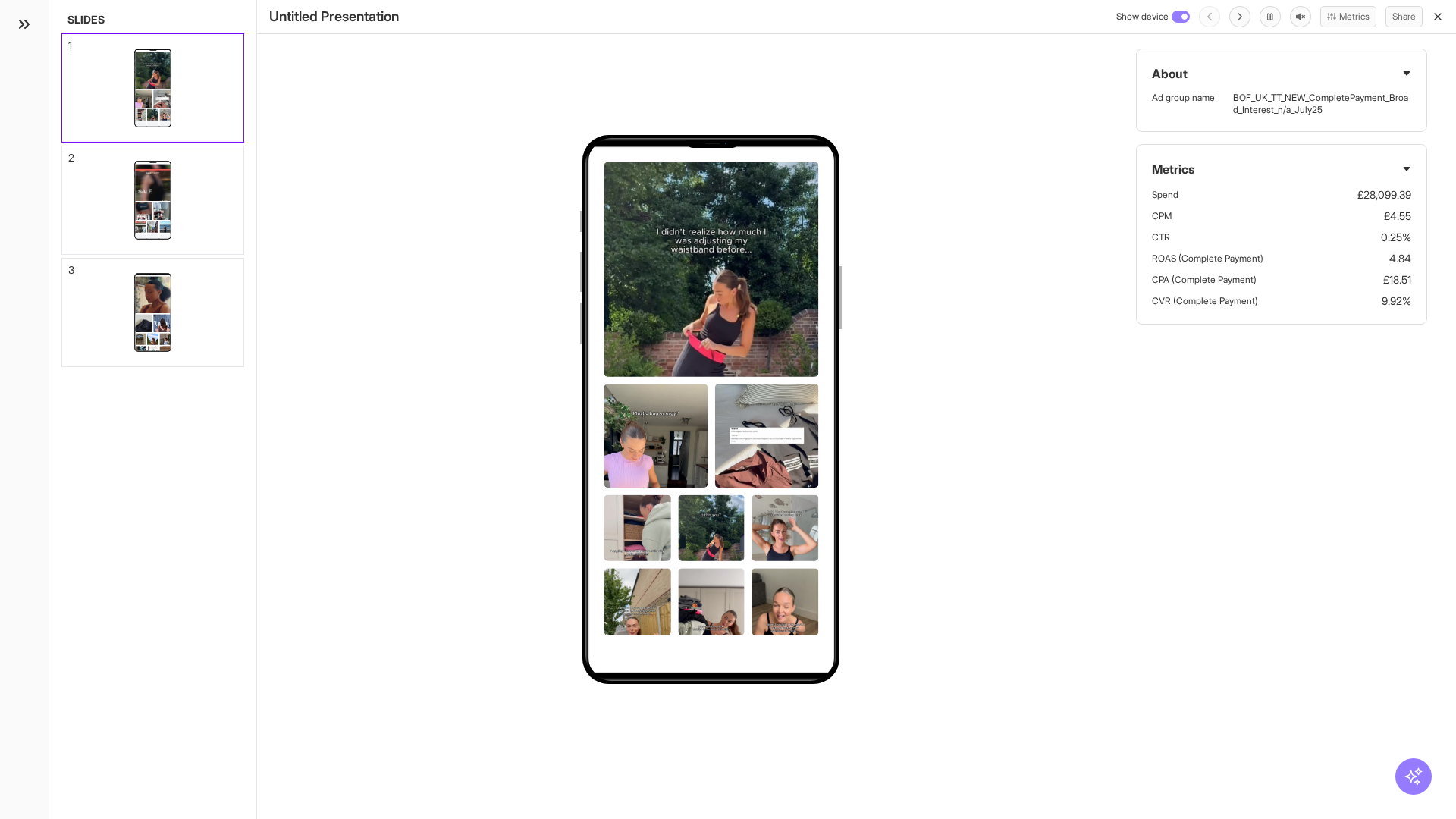
click at [69, 154] on div "2" at bounding box center [71, 158] width 6 height 10
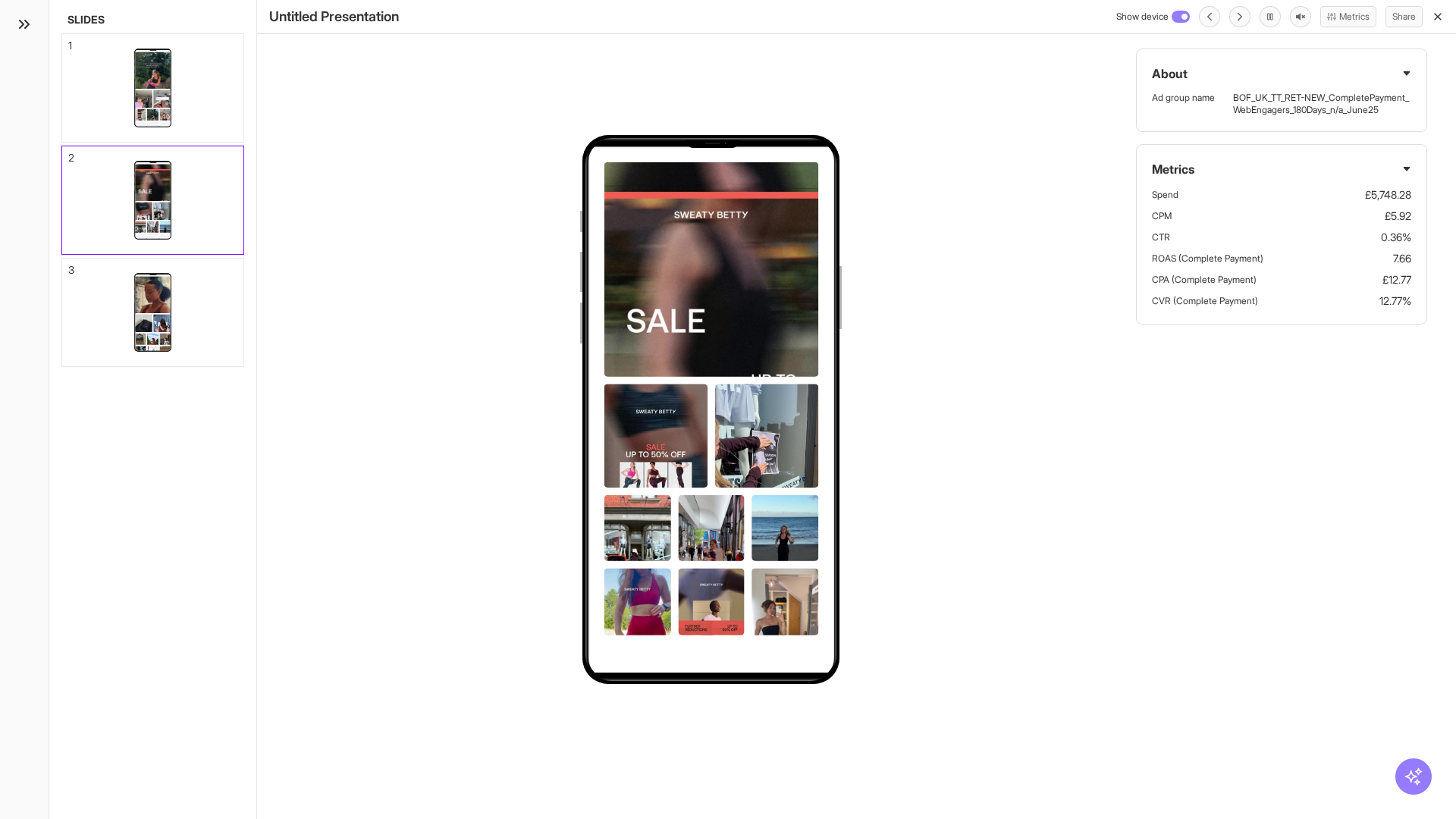
click at [69, 266] on div "3" at bounding box center [71, 270] width 6 height 10
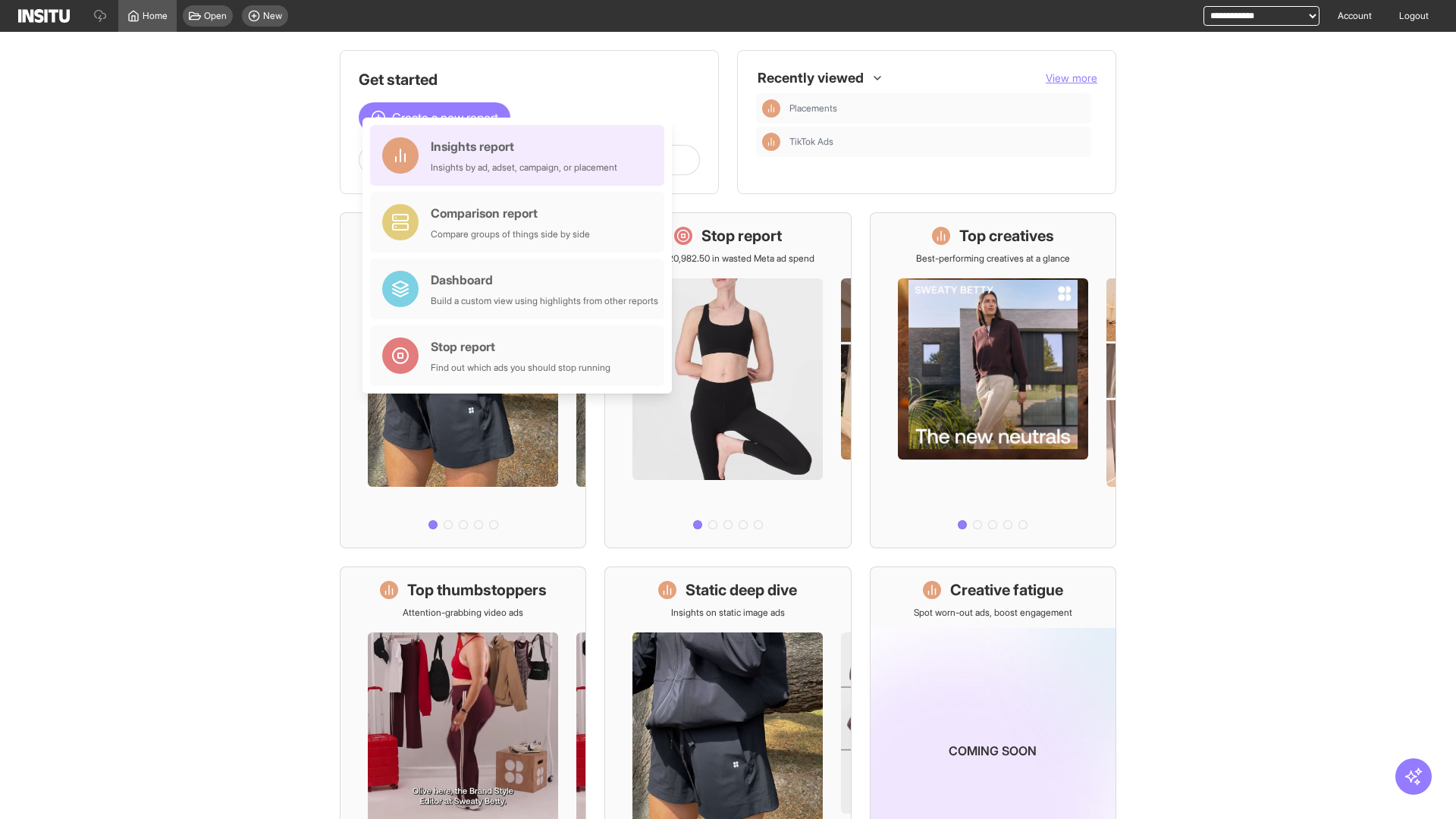
click at [521, 155] on div "Insights report Insights by ad, adset, campaign, or placement" at bounding box center [524, 156] width 186 height 37
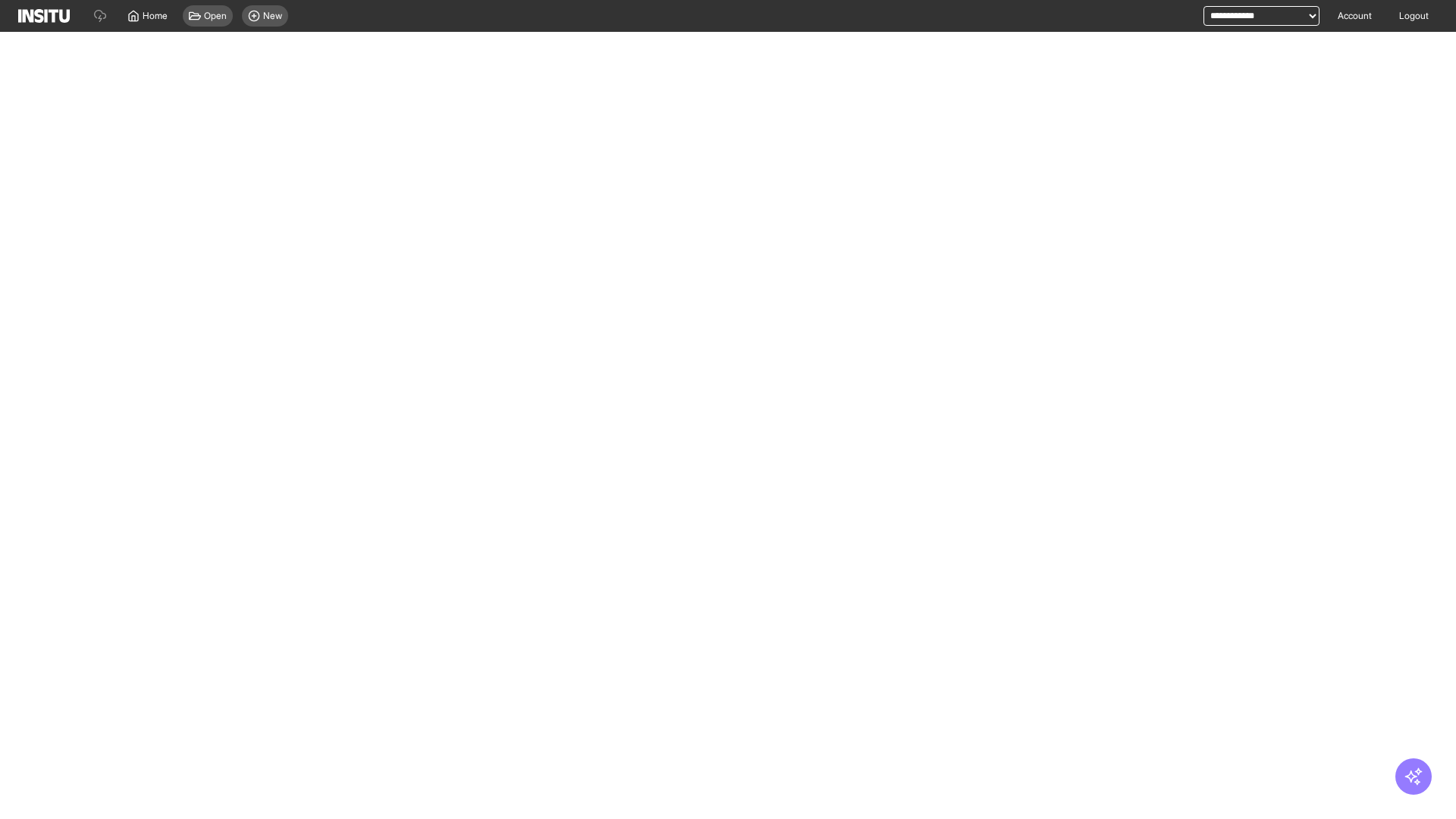
select select "**"
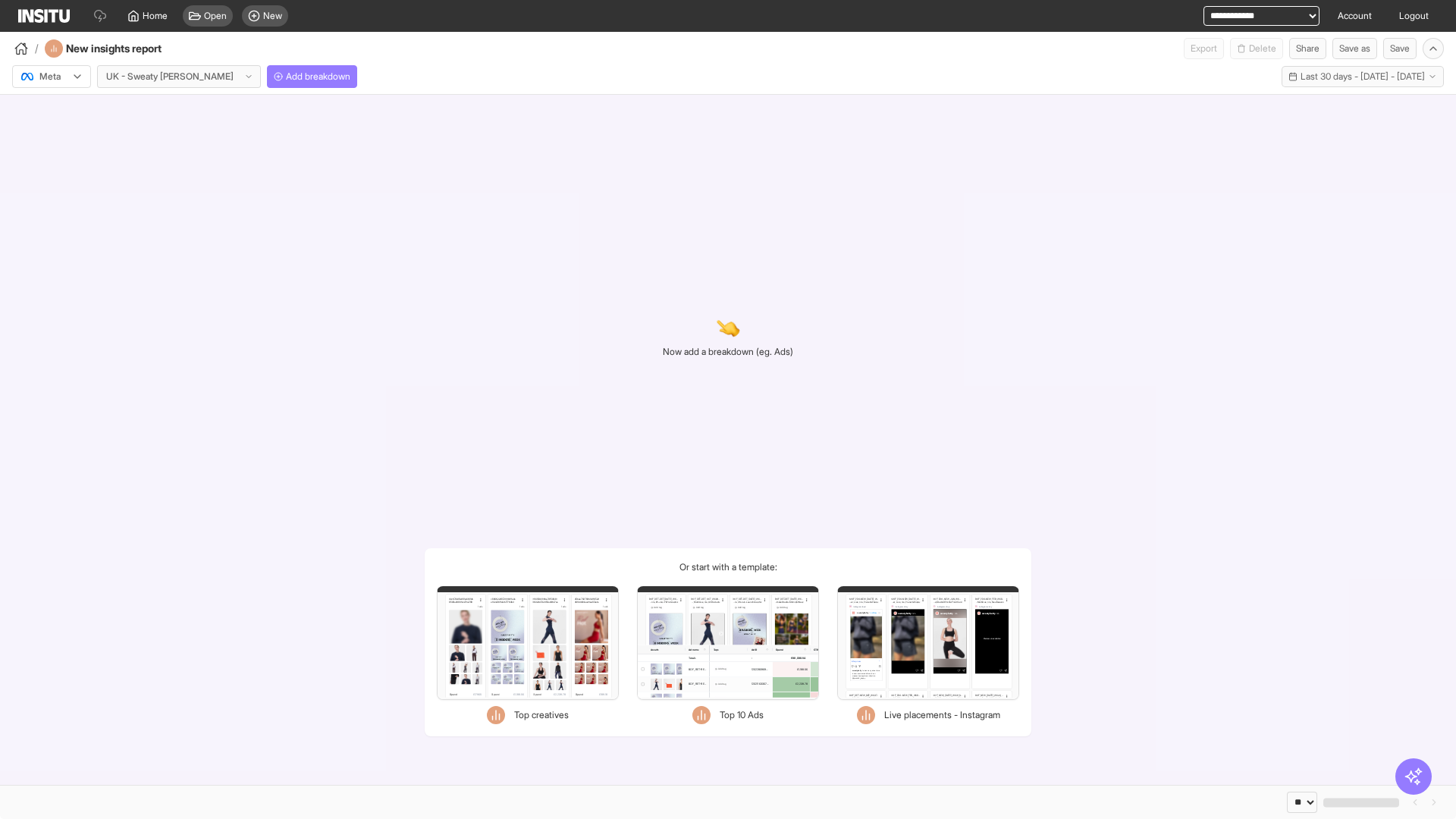
click at [51, 77] on div at bounding box center [41, 76] width 42 height 15
click at [54, 135] on span "TikTok" at bounding box center [53, 134] width 26 height 14
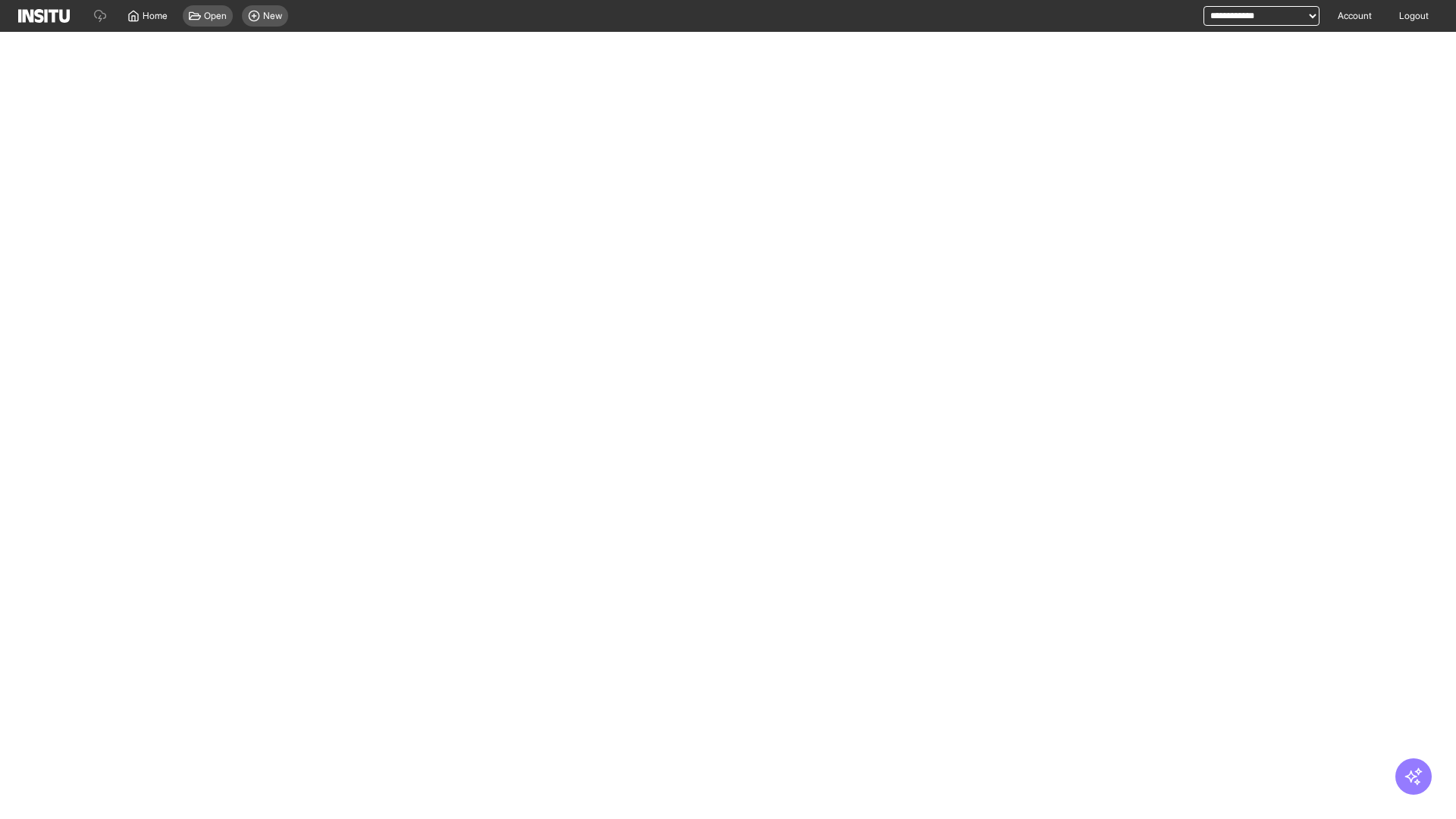
select select "**"
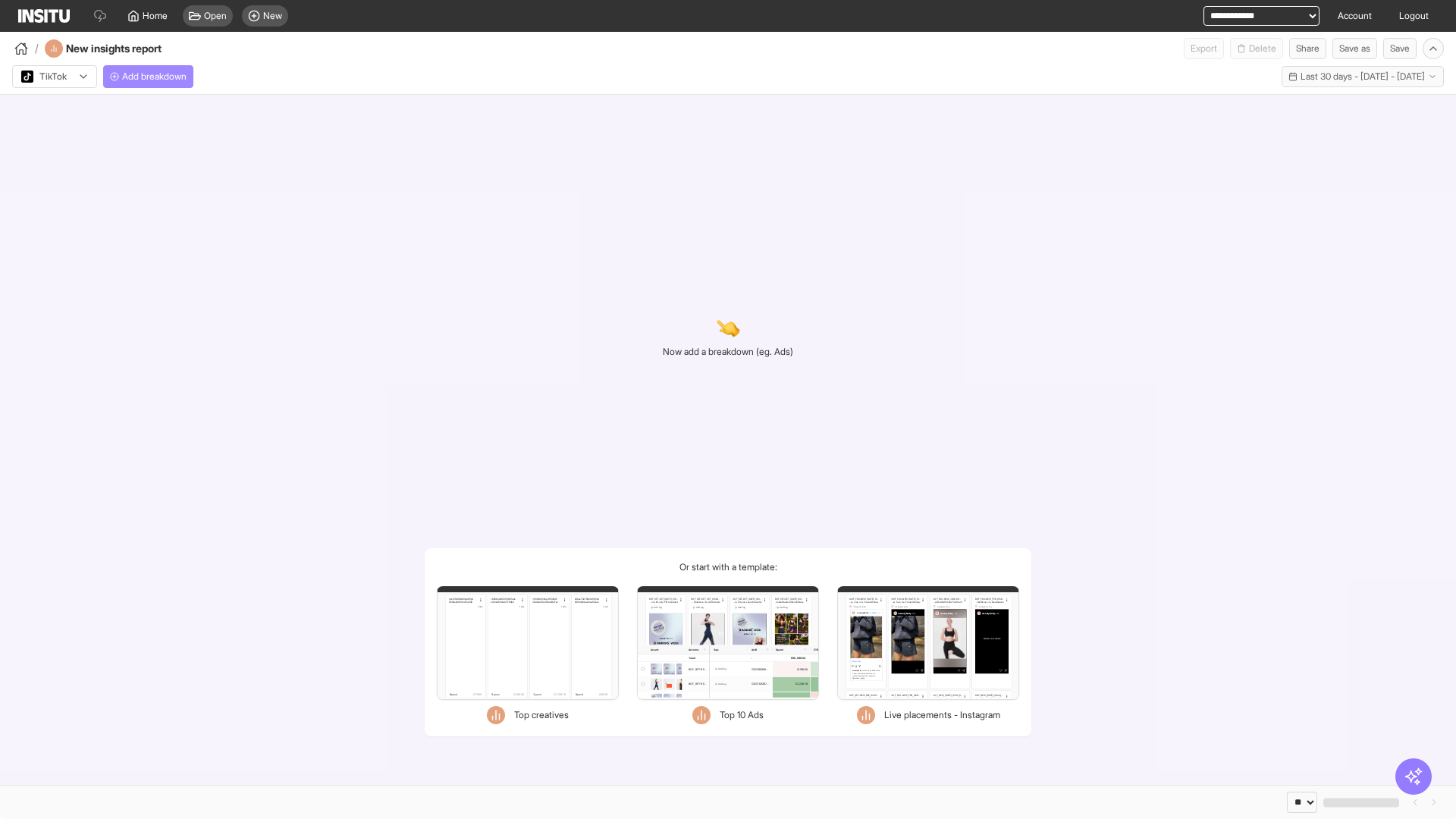
click at [151, 77] on span "Add breakdown" at bounding box center [154, 76] width 65 height 12
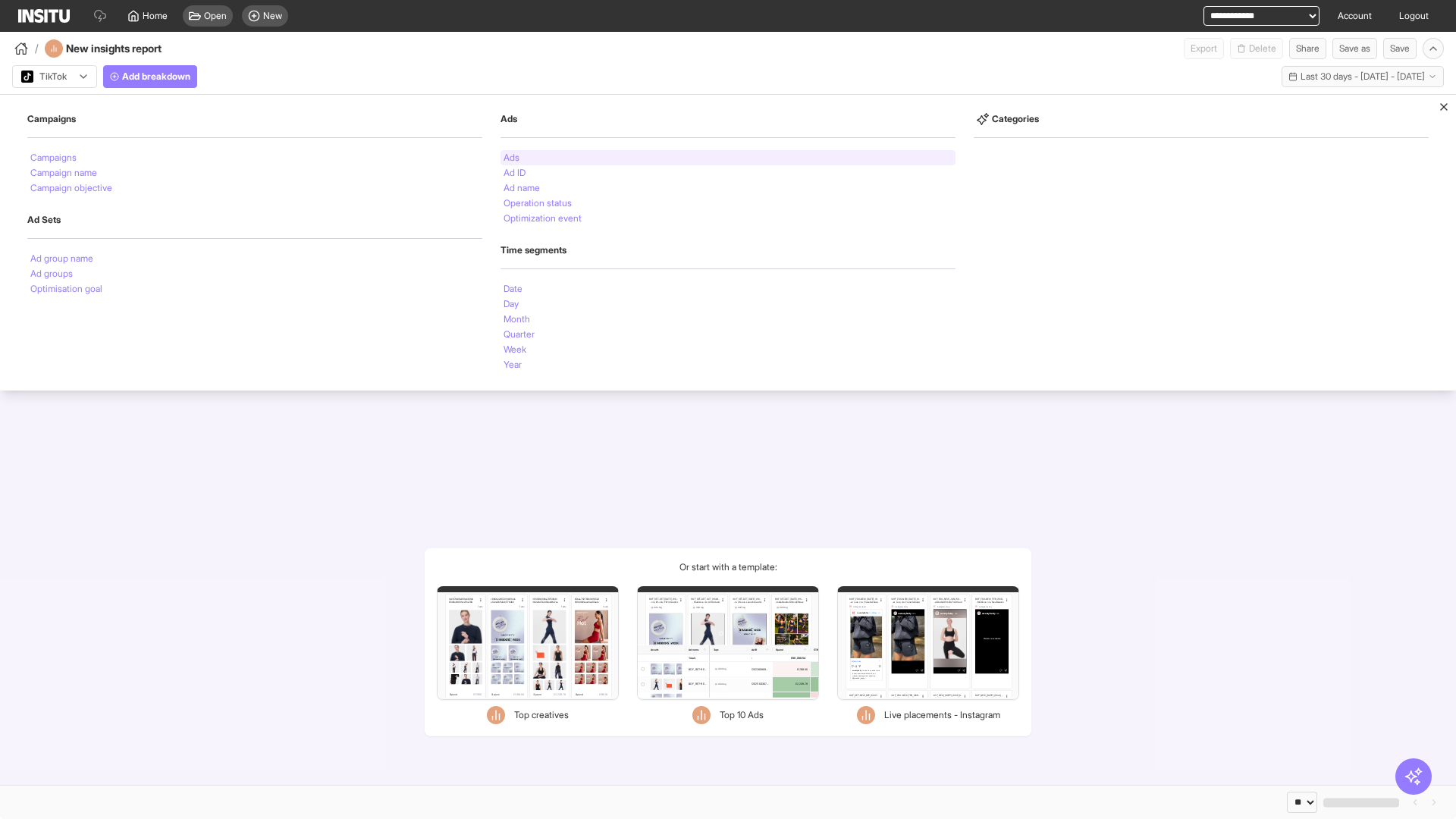
click at [511, 158] on li "Ads" at bounding box center [512, 158] width 16 height 9
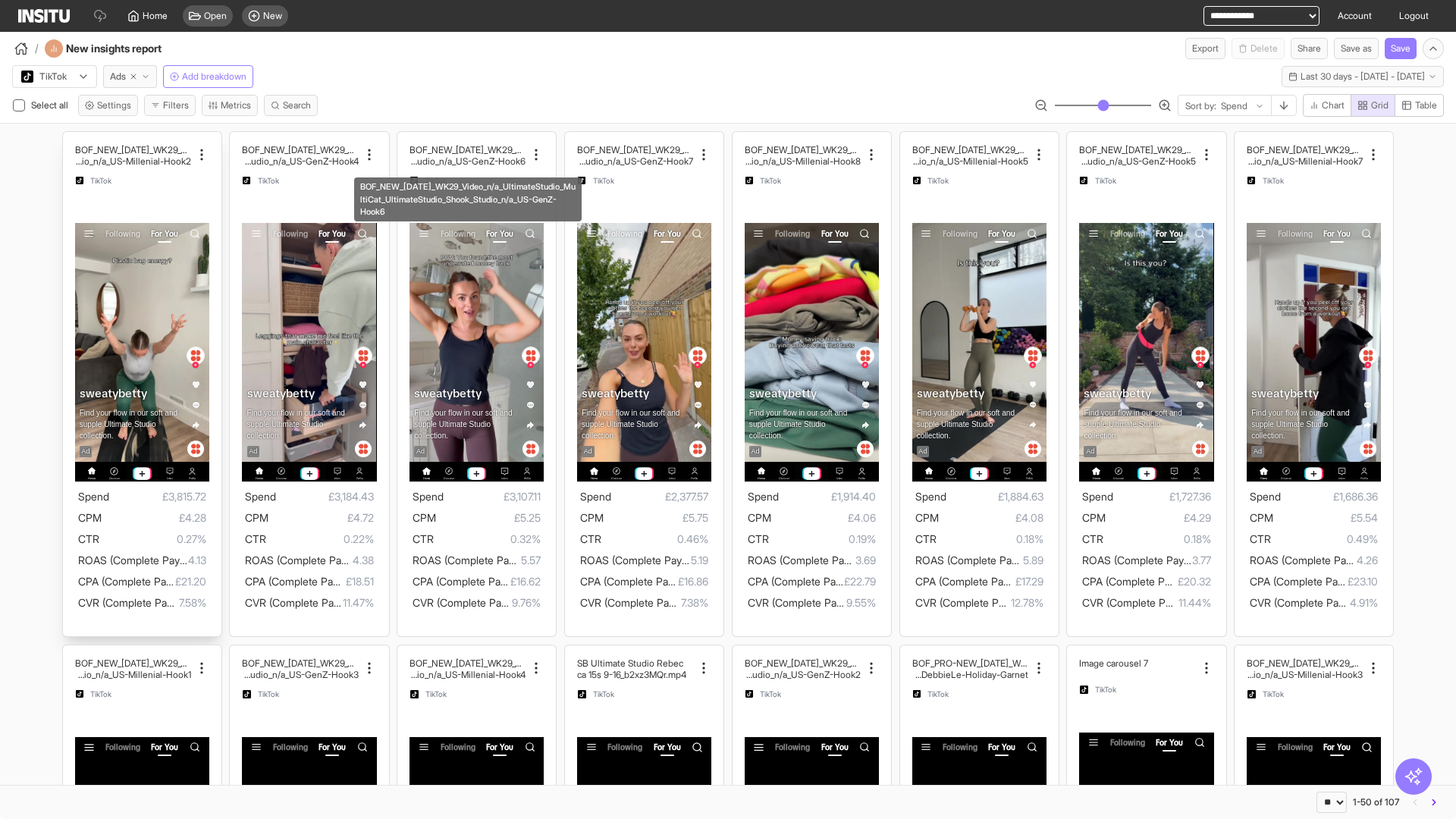
click at [70, 139] on div "BOF_NEW_[DATE]_WK29_Video_n/a_UltimateStudio_MultiCat_ UltimateStudio_Shook_Stu…" at bounding box center [142, 385] width 158 height 505
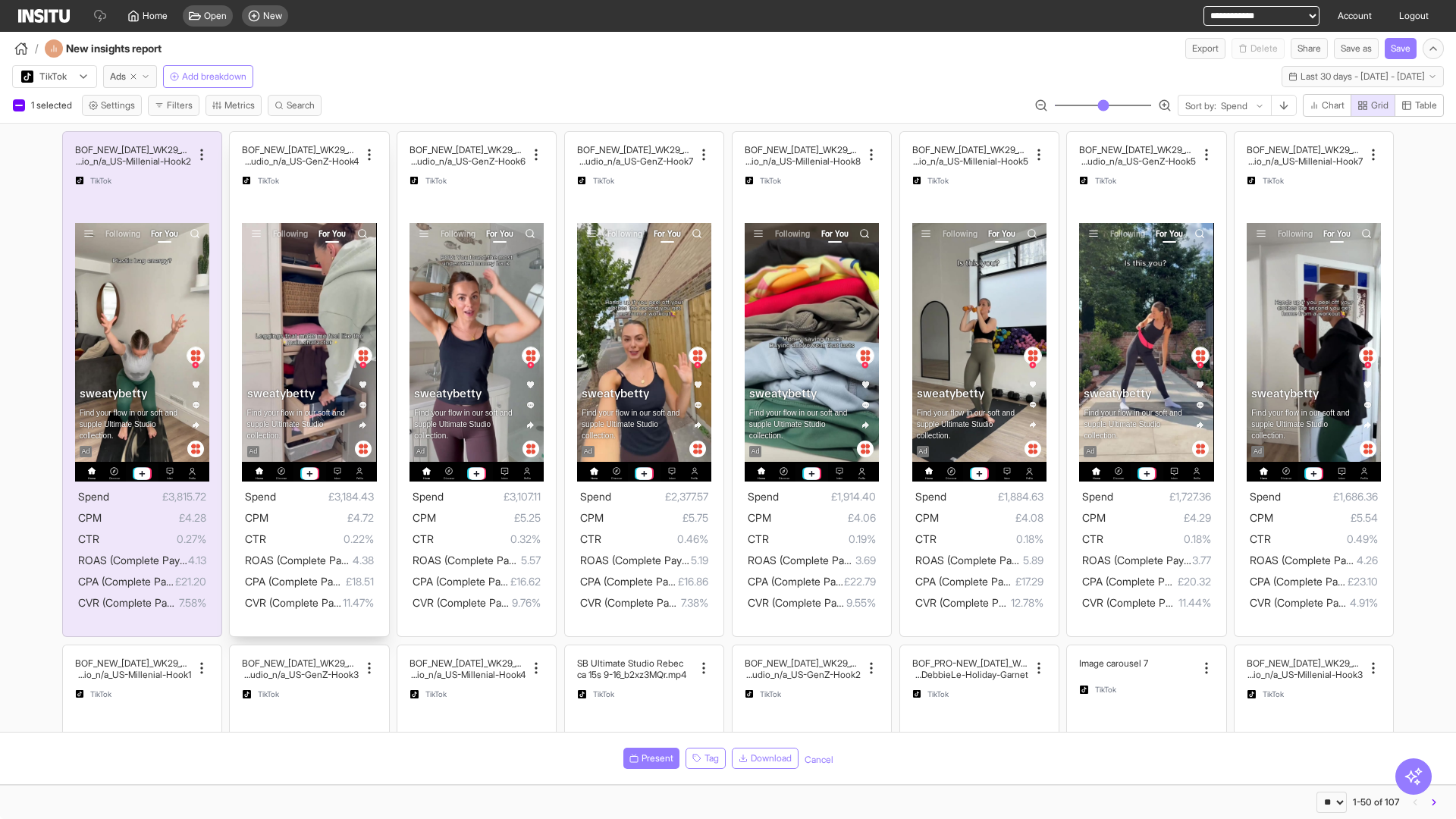
click at [237, 139] on div "BOF_NEW_[DATE]_WK29_Video_n/a_UltimateStudio_MultiC at_UltimateStudio_Shook_Stu…" at bounding box center [309, 385] width 158 height 505
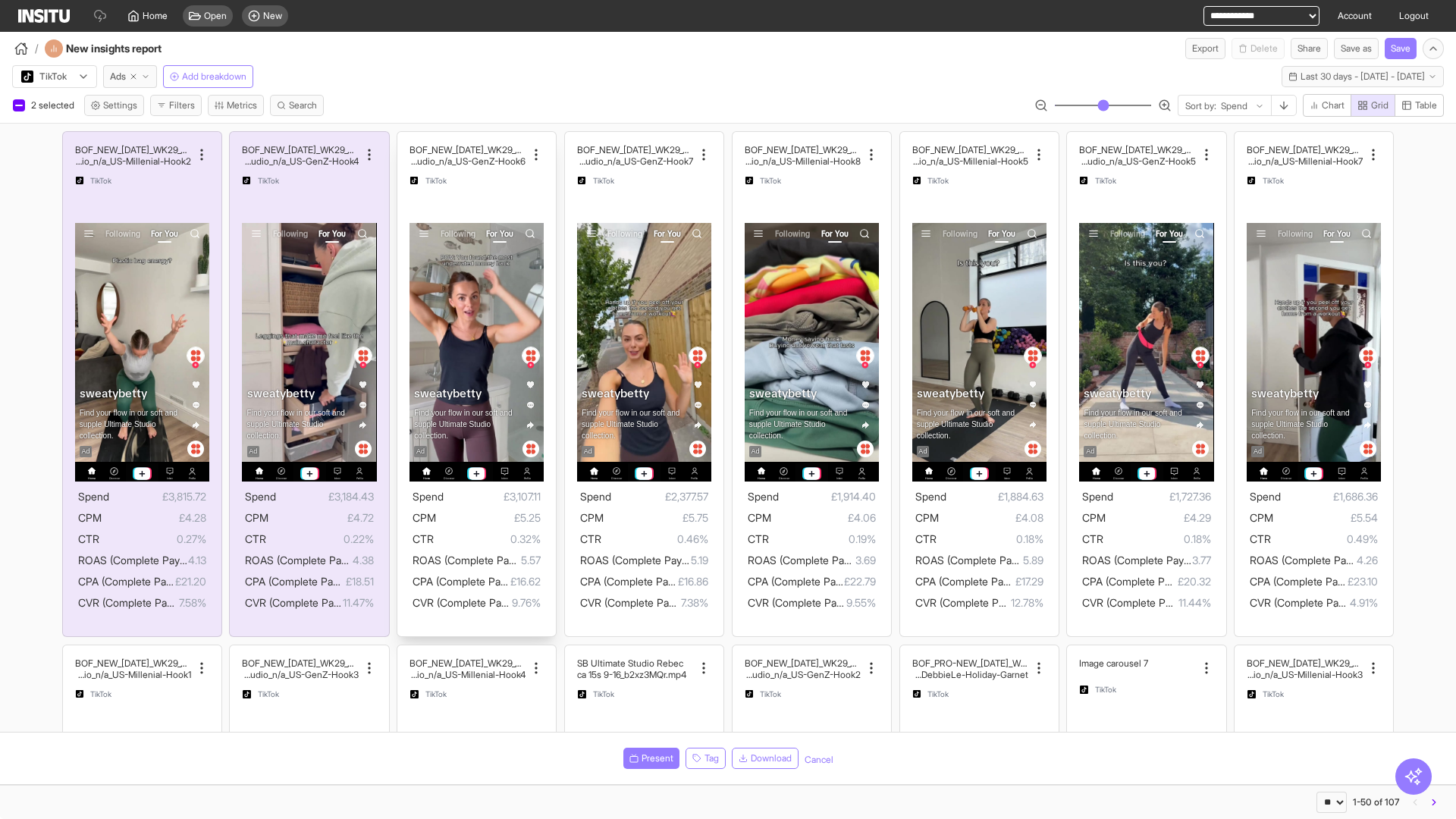
click at [405, 139] on div "BOF_NEW_[DATE]_WK29_Video_n/a_UltimateStudio_MultiC at_UltimateStudio_Shook_Stu…" at bounding box center [477, 385] width 158 height 505
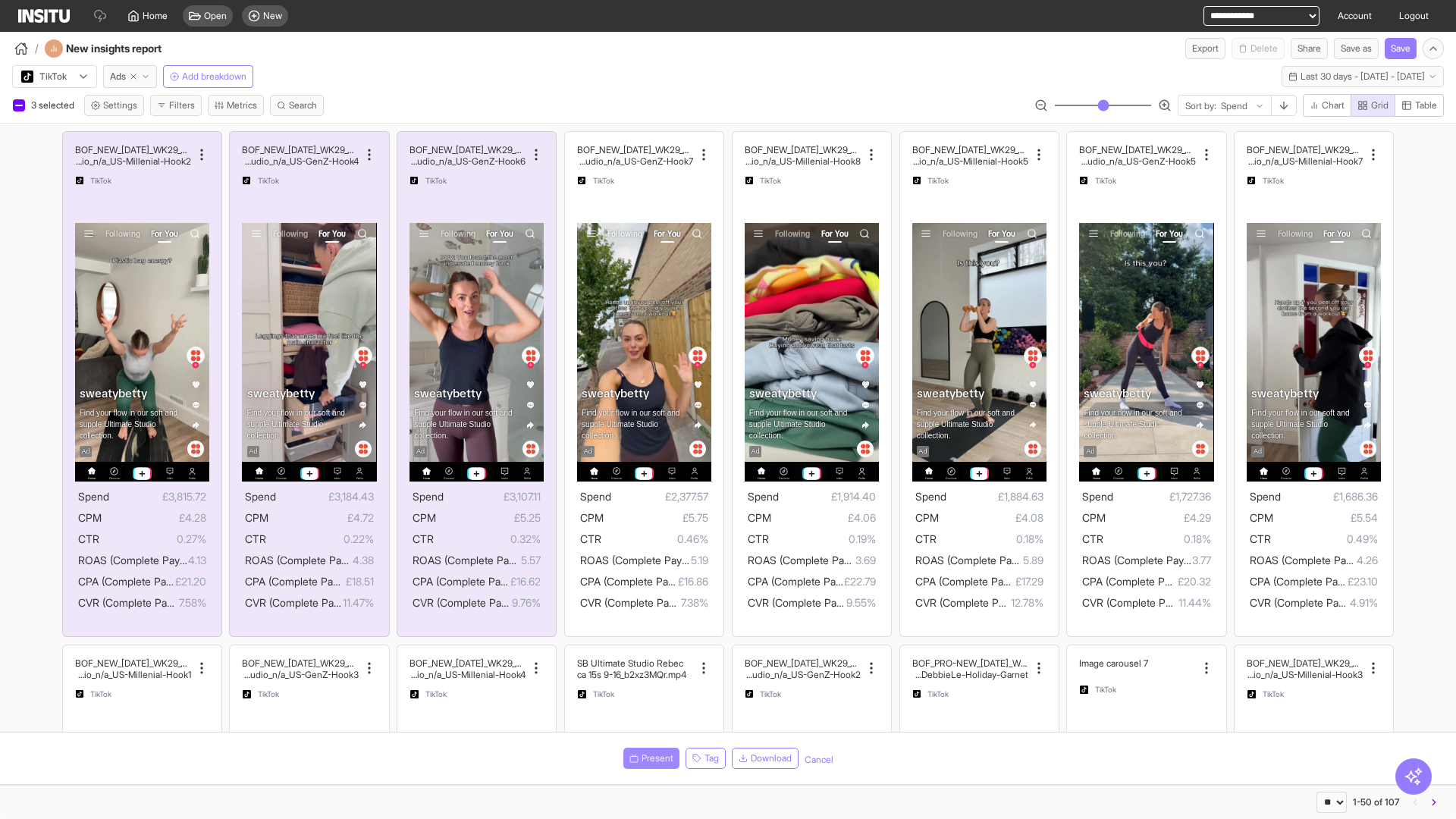
click at [648, 758] on span "Present" at bounding box center [657, 758] width 32 height 12
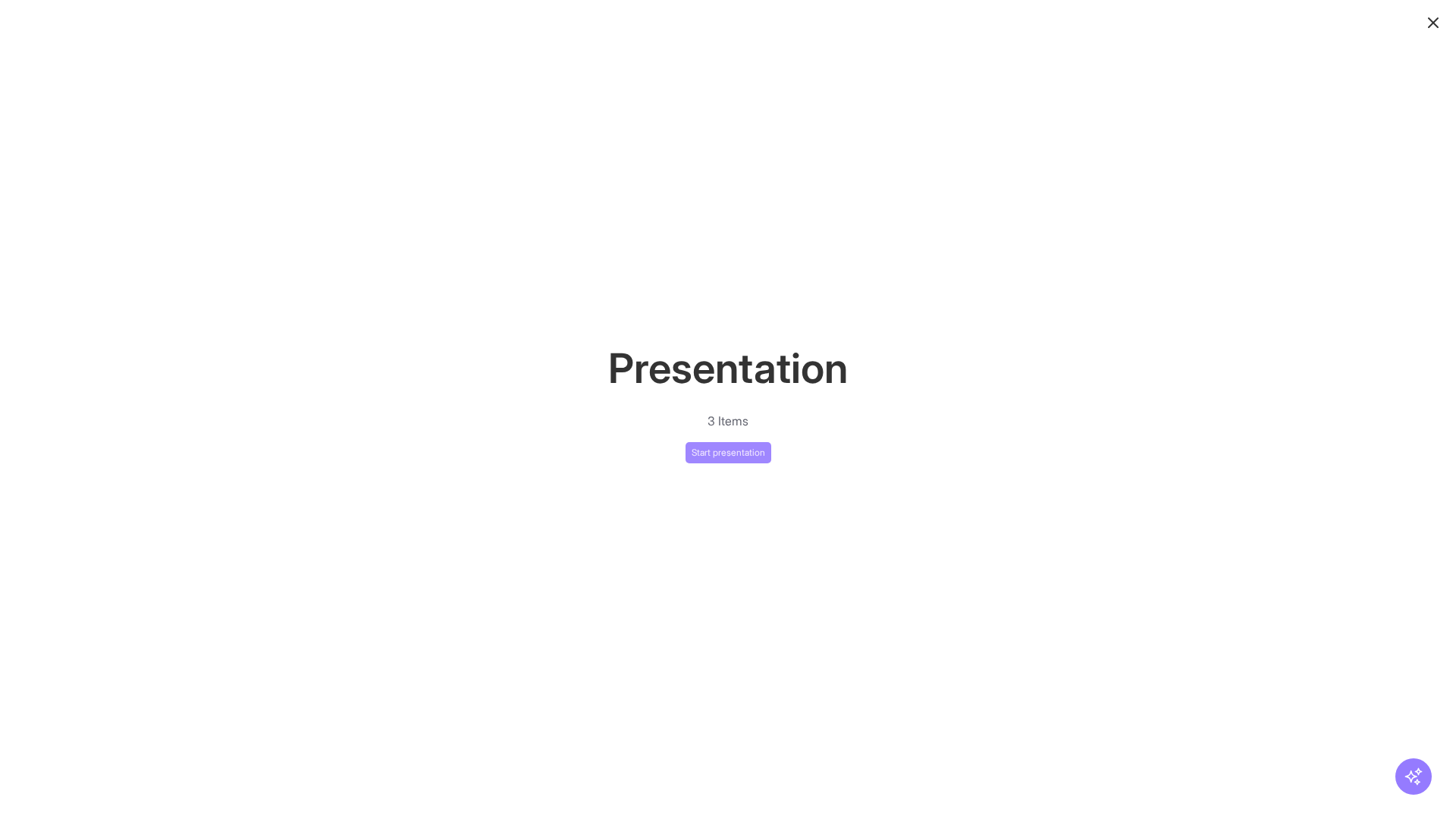
click at [728, 452] on button "Start presentation" at bounding box center [728, 453] width 86 height 22
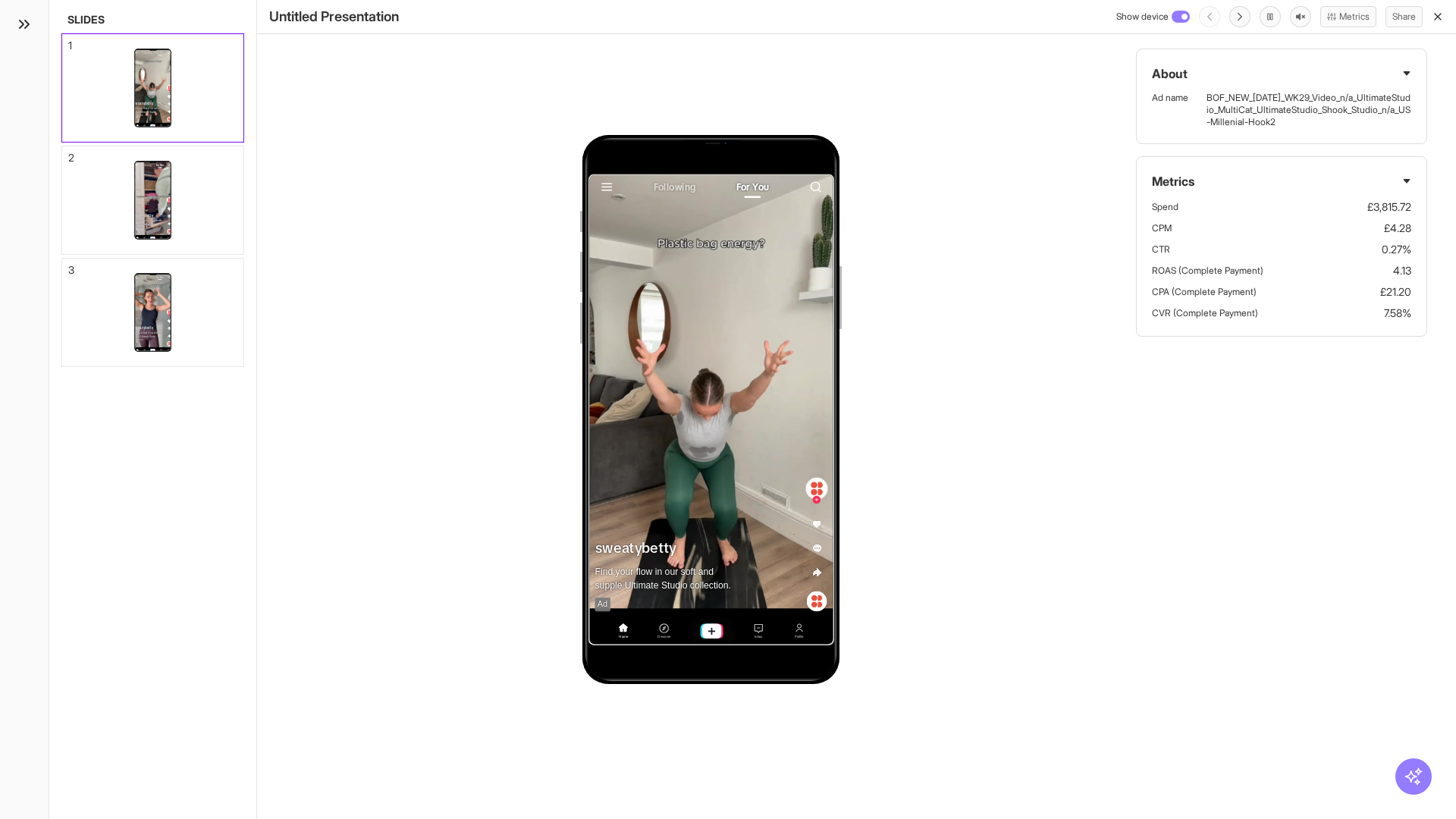
click at [69, 41] on div "1" at bounding box center [70, 45] width 4 height 10
click at [69, 154] on div "2" at bounding box center [71, 158] width 6 height 10
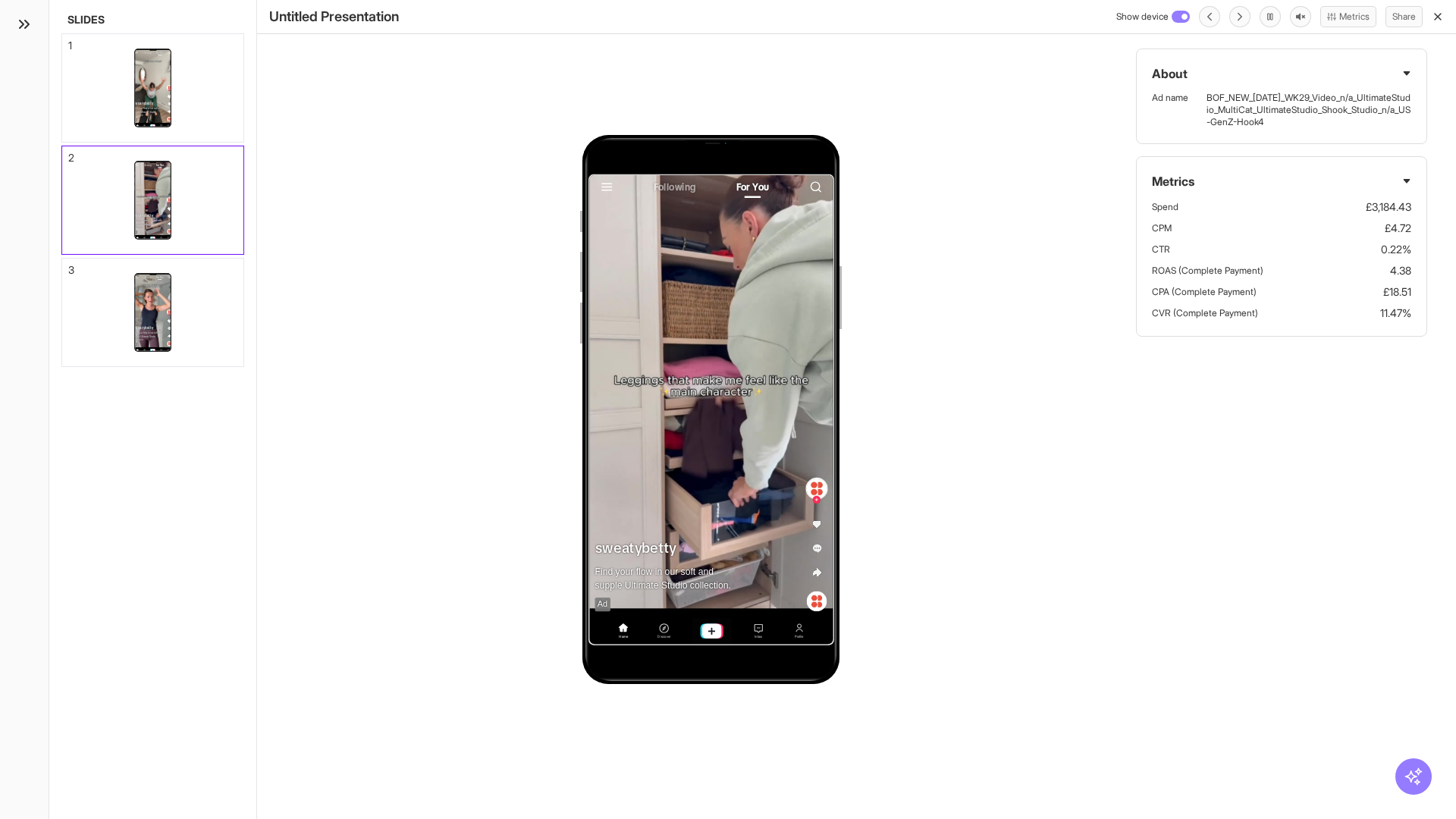
click at [69, 266] on div "3" at bounding box center [71, 270] width 6 height 10
